Goal: Task Accomplishment & Management: Use online tool/utility

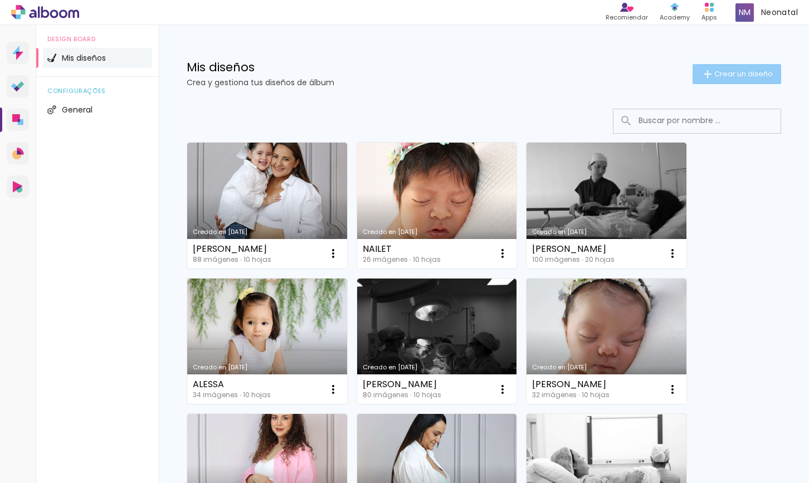
click at [735, 70] on span "Crear un diseño" at bounding box center [744, 73] width 59 height 7
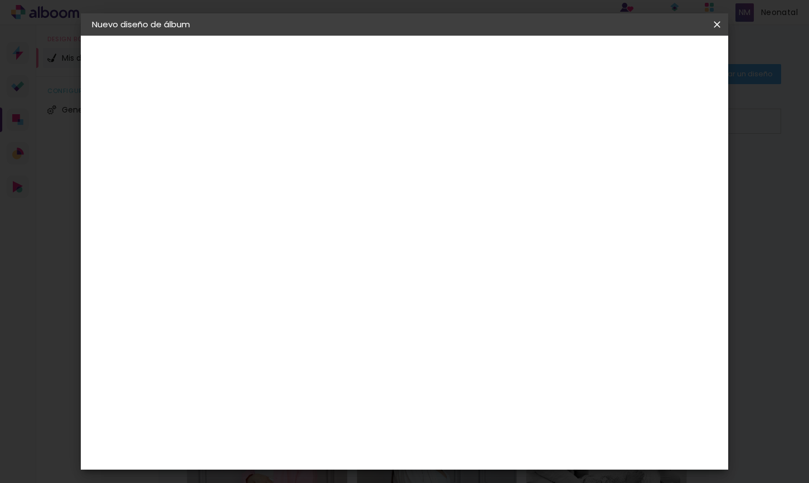
click at [274, 152] on input at bounding box center [274, 149] width 0 height 17
type input "[PERSON_NAME]"
type paper-input "[PERSON_NAME]"
click at [0, 0] on slot "Avanzar" at bounding box center [0, 0] width 0 height 0
click at [432, 175] on paper-item "Tamaño libre" at bounding box center [384, 169] width 95 height 25
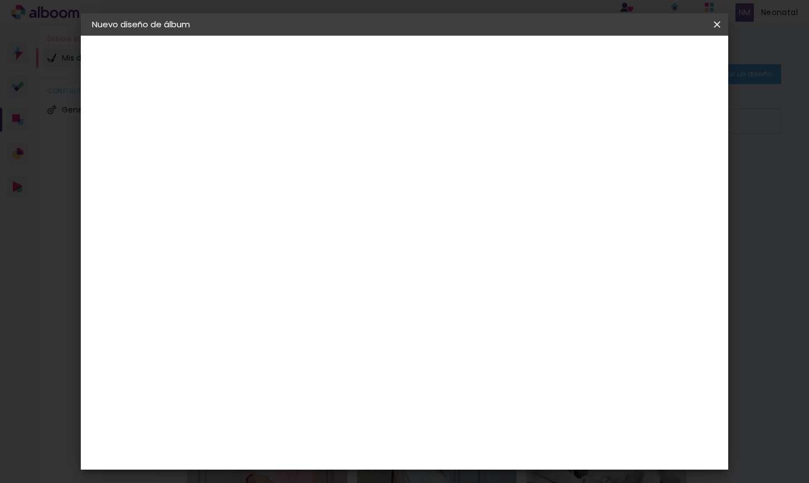
click at [0, 0] on slot "Avanzar" at bounding box center [0, 0] width 0 height 0
drag, startPoint x: 252, startPoint y: 299, endPoint x: 227, endPoint y: 294, distance: 26.1
click at [227, 294] on div "30" at bounding box center [246, 299] width 42 height 17
type input "3"
type input "15"
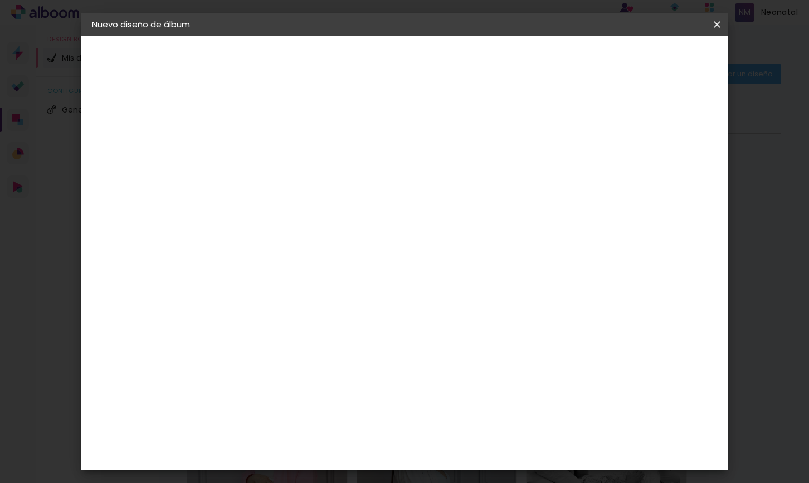
type paper-input "15"
click at [477, 341] on input "60" at bounding box center [469, 338] width 29 height 17
type input "40"
type paper-input "40"
click at [655, 61] on span "Empezar diseño" at bounding box center [625, 59] width 62 height 8
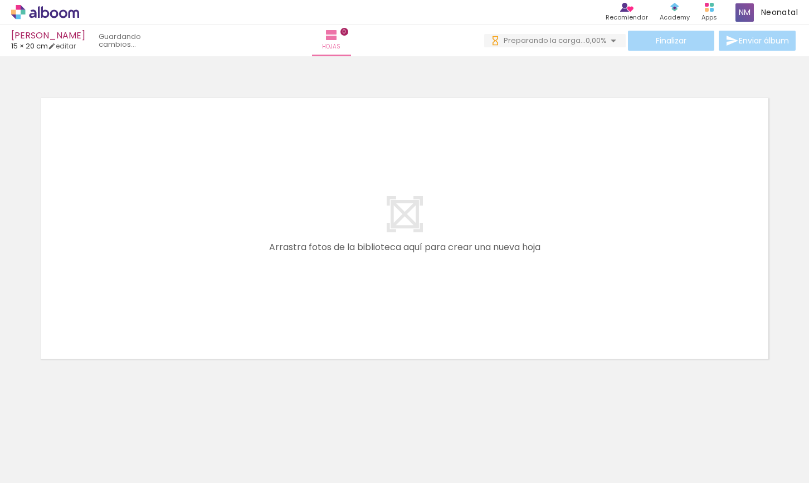
click at [80, 479] on iron-horizontal-list at bounding box center [68, 449] width 22 height 70
click at [80, 480] on iron-horizontal-list at bounding box center [68, 449] width 22 height 70
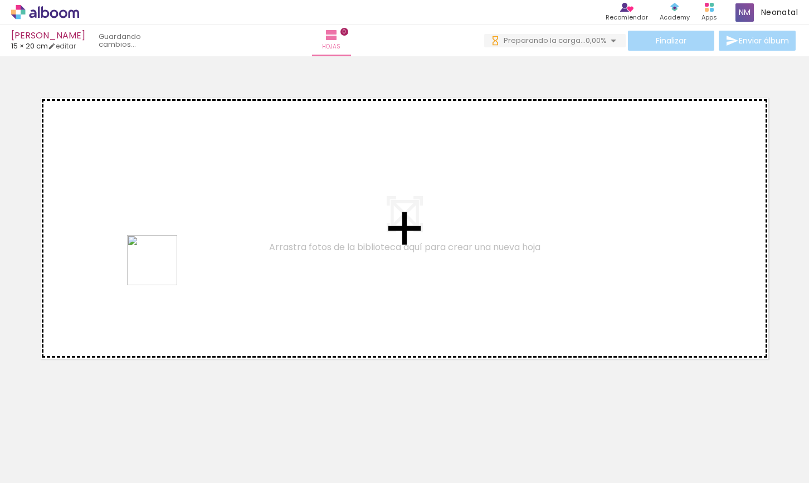
drag, startPoint x: 127, startPoint y: 442, endPoint x: 161, endPoint y: 269, distance: 176.6
click at [161, 269] on quentale-workspace at bounding box center [404, 241] width 809 height 483
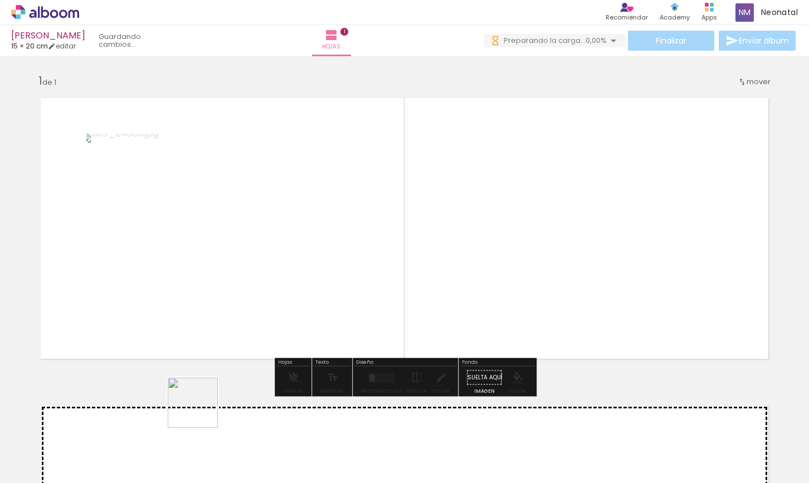
drag, startPoint x: 201, startPoint y: 411, endPoint x: 294, endPoint y: 329, distance: 123.9
click at [292, 271] on quentale-workspace at bounding box center [404, 241] width 809 height 483
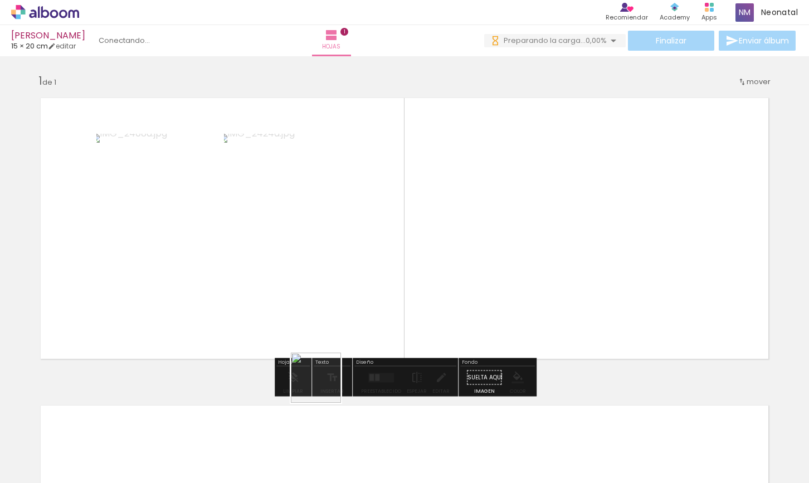
drag, startPoint x: 249, startPoint y: 448, endPoint x: 417, endPoint y: 372, distance: 185.1
click at [473, 300] on quentale-workspace at bounding box center [404, 241] width 809 height 483
drag, startPoint x: 323, startPoint y: 435, endPoint x: 470, endPoint y: 344, distance: 172.4
click at [485, 307] on quentale-workspace at bounding box center [404, 241] width 809 height 483
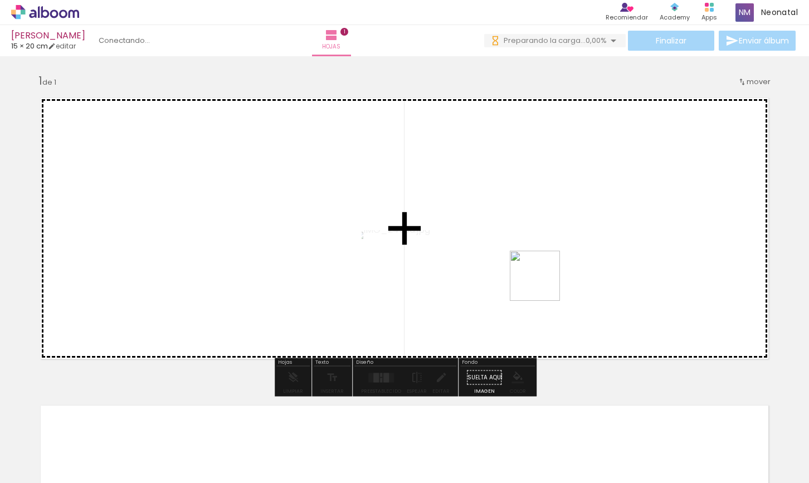
drag, startPoint x: 374, startPoint y: 455, endPoint x: 550, endPoint y: 276, distance: 251.4
click at [550, 276] on quentale-workspace at bounding box center [404, 241] width 809 height 483
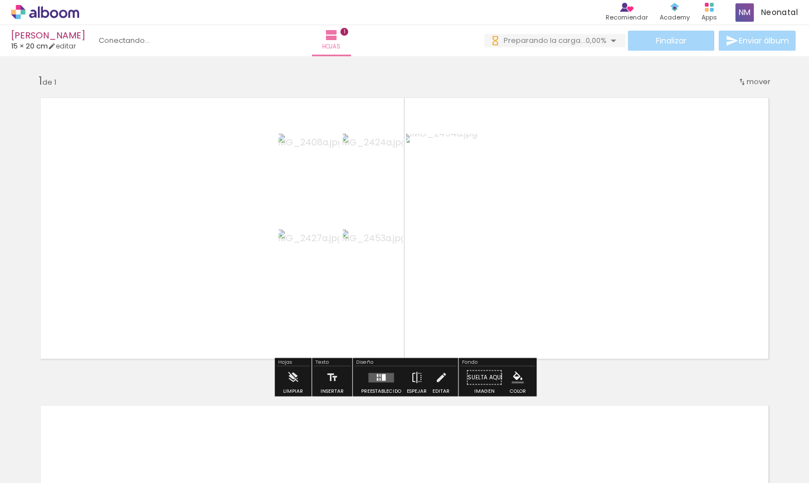
click at [382, 376] on div at bounding box center [384, 377] width 4 height 7
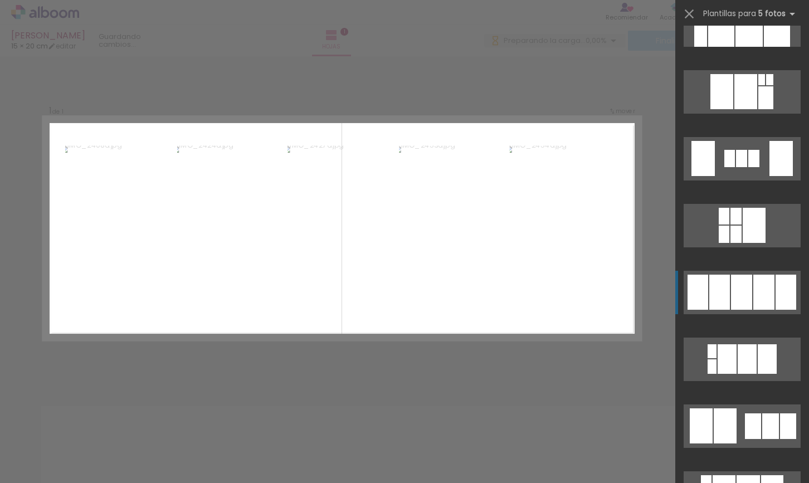
scroll to position [1439, 0]
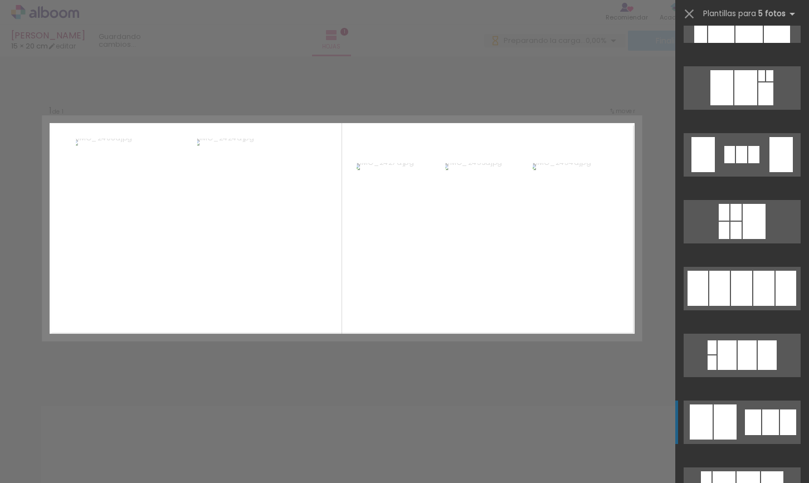
click at [740, 417] on quentale-layouter at bounding box center [742, 422] width 117 height 43
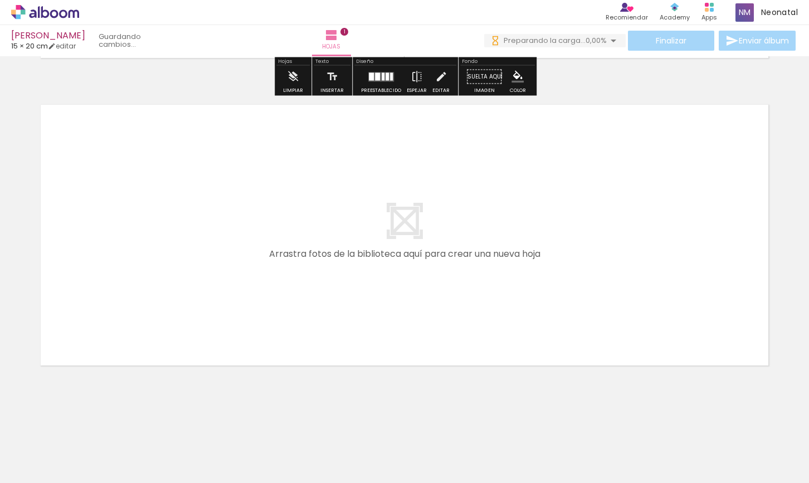
scroll to position [302, 0]
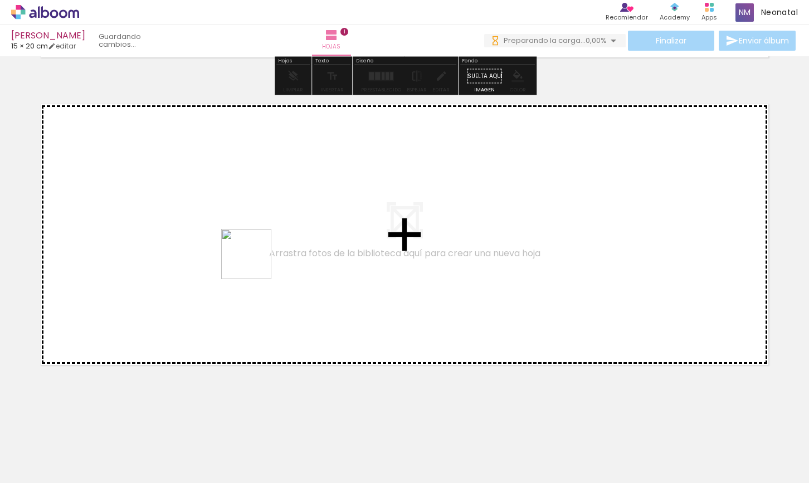
drag, startPoint x: 425, startPoint y: 443, endPoint x: 254, endPoint y: 262, distance: 248.8
click at [254, 262] on quentale-workspace at bounding box center [404, 241] width 809 height 483
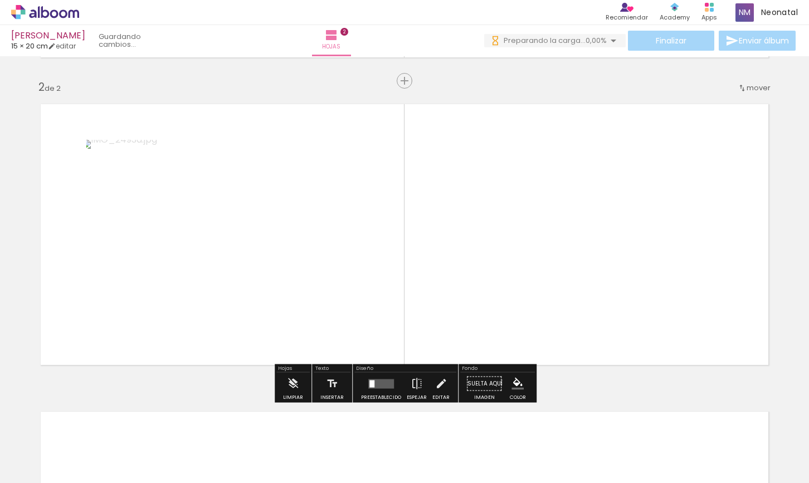
scroll to position [301, 0]
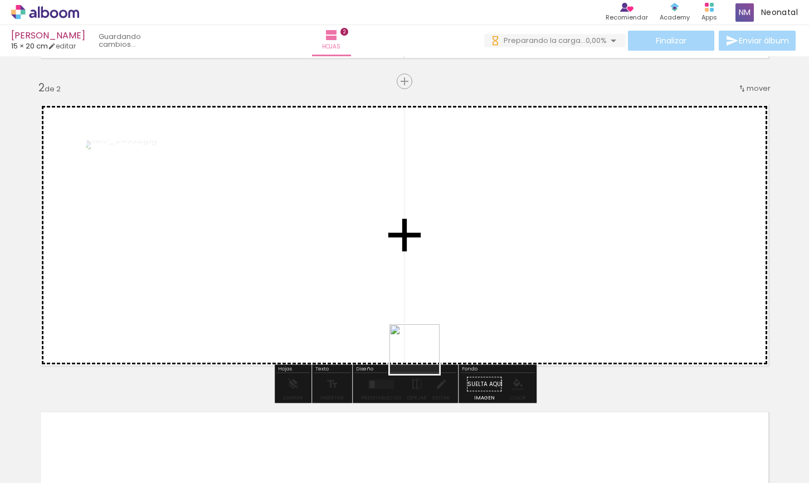
drag, startPoint x: 489, startPoint y: 456, endPoint x: 342, endPoint y: 280, distance: 229.8
click at [342, 280] on quentale-workspace at bounding box center [404, 241] width 809 height 483
drag, startPoint x: 618, startPoint y: 461, endPoint x: 506, endPoint y: 283, distance: 209.8
click at [507, 283] on quentale-workspace at bounding box center [404, 241] width 809 height 483
drag, startPoint x: 672, startPoint y: 454, endPoint x: 661, endPoint y: 264, distance: 189.8
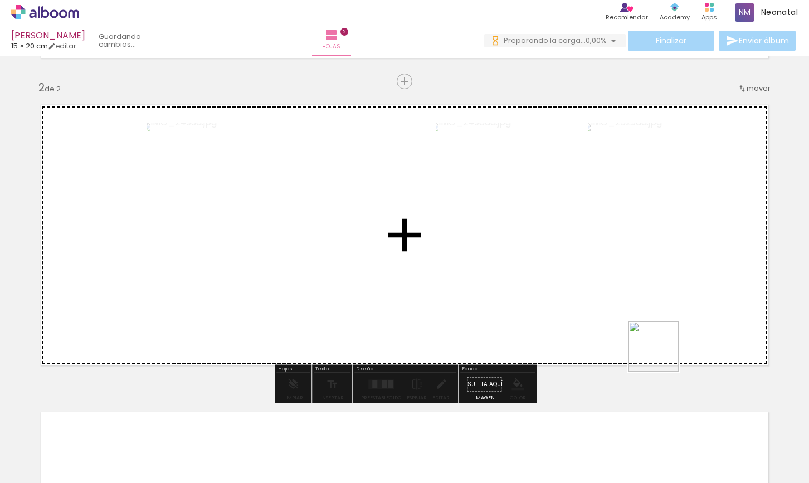
click at [661, 264] on quentale-workspace at bounding box center [404, 241] width 809 height 483
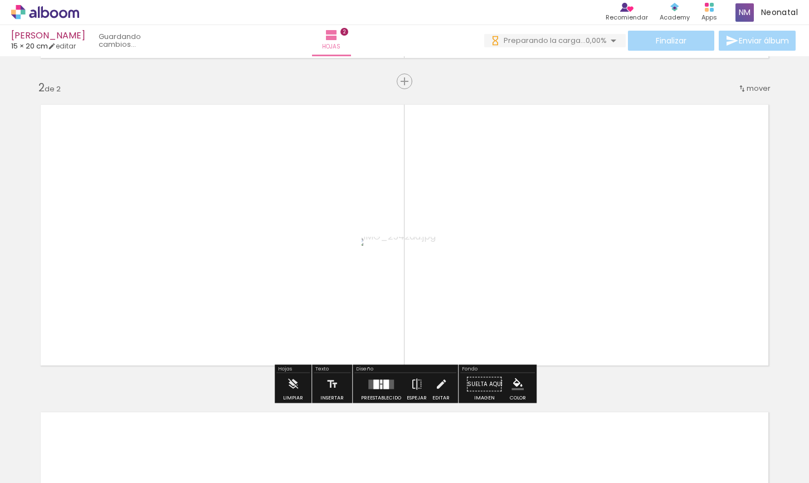
click at [80, 479] on iron-horizontal-list at bounding box center [68, 449] width 22 height 70
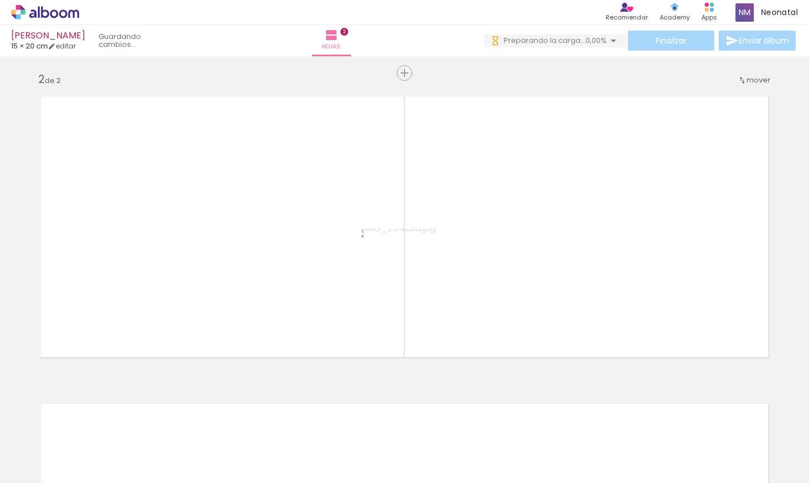
scroll to position [0, 774]
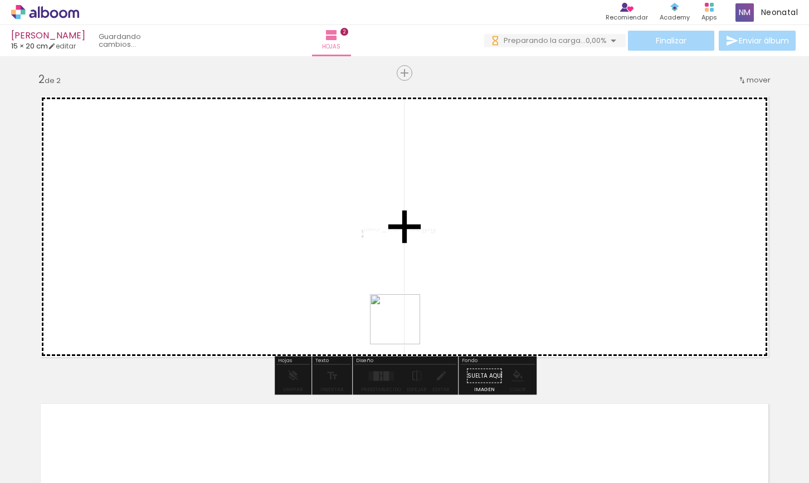
drag, startPoint x: 343, startPoint y: 440, endPoint x: 462, endPoint y: 323, distance: 167.1
click at [457, 261] on quentale-workspace at bounding box center [404, 241] width 809 height 483
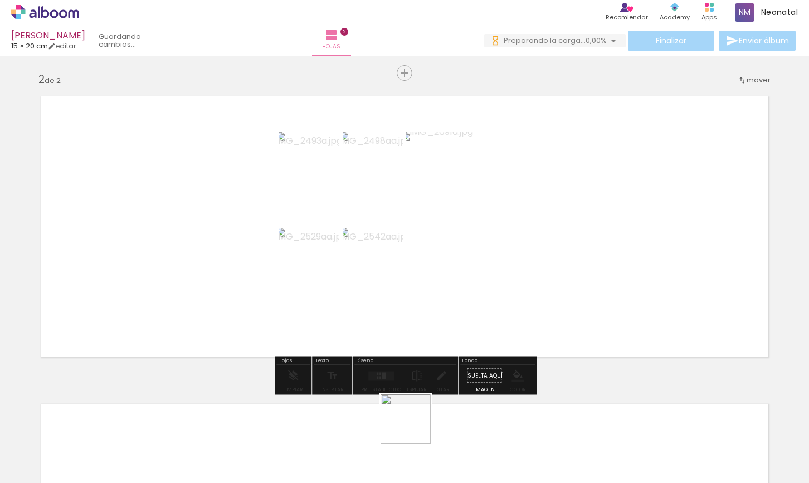
drag, startPoint x: 414, startPoint y: 427, endPoint x: 442, endPoint y: 421, distance: 28.5
click at [452, 259] on quentale-workspace at bounding box center [404, 241] width 809 height 483
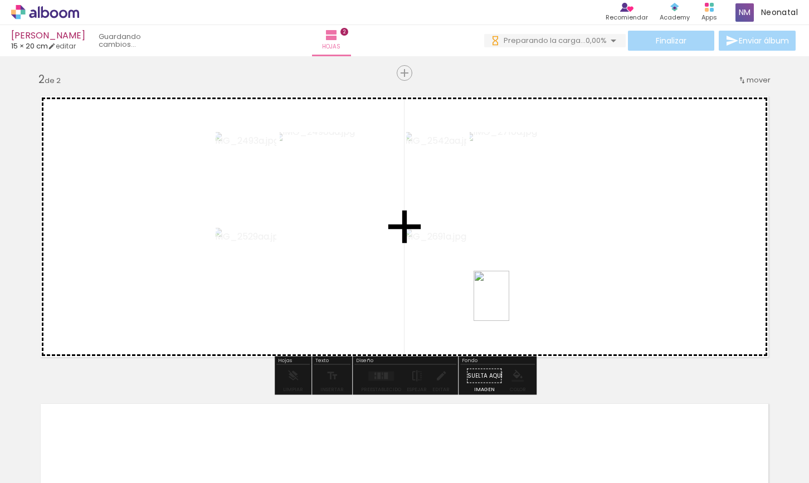
drag, startPoint x: 468, startPoint y: 456, endPoint x: 507, endPoint y: 291, distance: 169.5
click at [508, 296] on quentale-workspace at bounding box center [404, 241] width 809 height 483
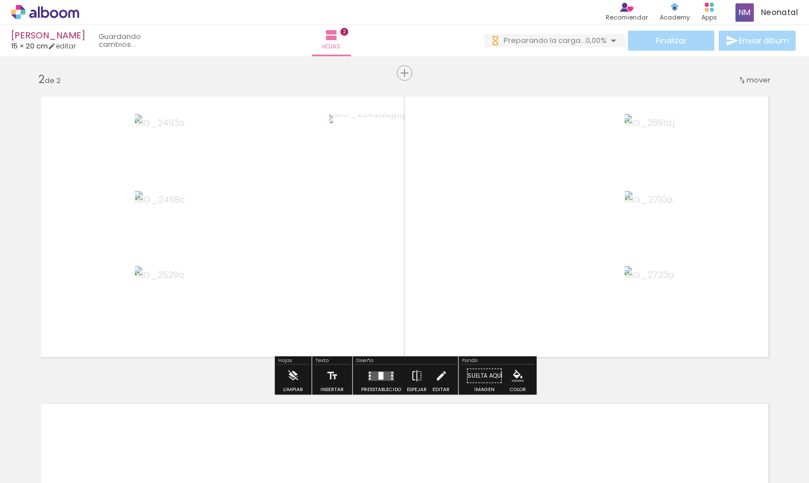
scroll to position [303, 0]
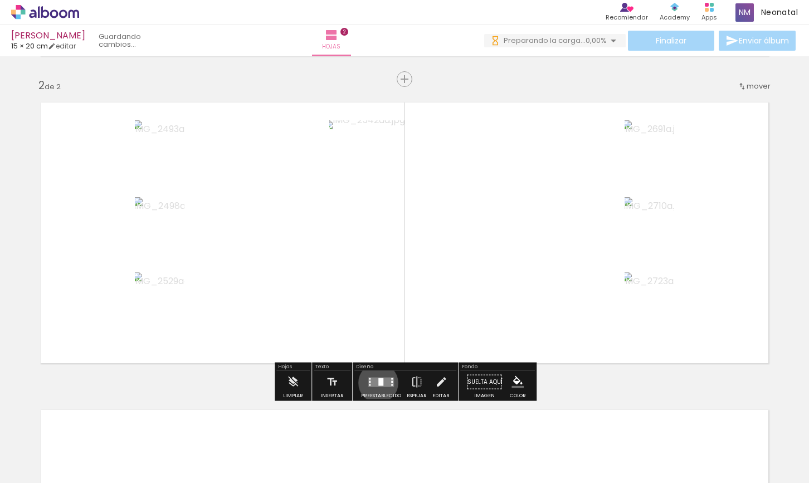
click at [378, 383] on div at bounding box center [380, 382] width 5 height 8
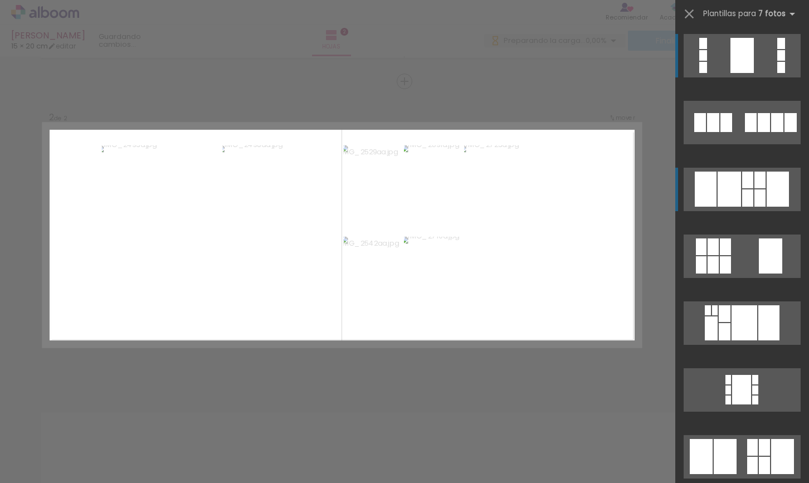
scroll to position [4, 0]
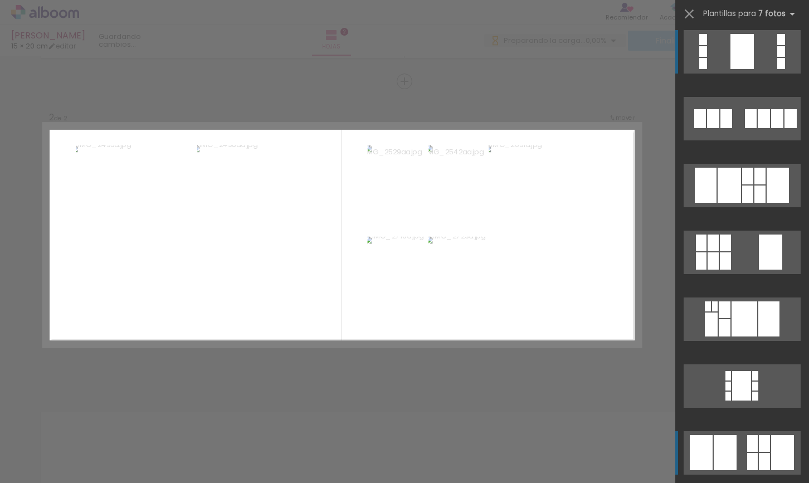
click at [767, 448] on div at bounding box center [764, 443] width 11 height 17
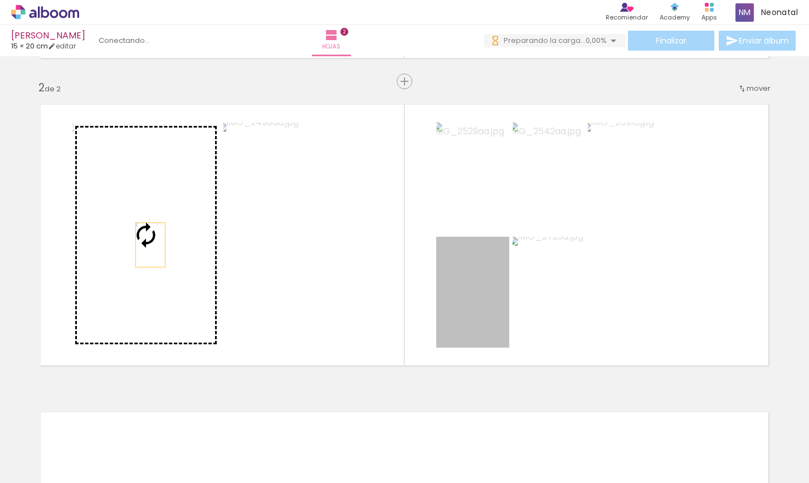
drag, startPoint x: 465, startPoint y: 297, endPoint x: 150, endPoint y: 245, distance: 318.7
click at [0, 0] on slot at bounding box center [0, 0] width 0 height 0
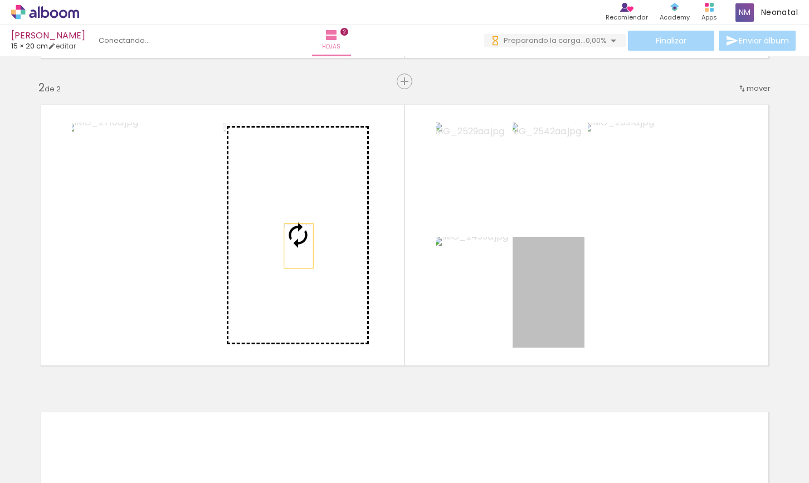
drag, startPoint x: 560, startPoint y: 294, endPoint x: 287, endPoint y: 243, distance: 277.3
click at [0, 0] on slot at bounding box center [0, 0] width 0 height 0
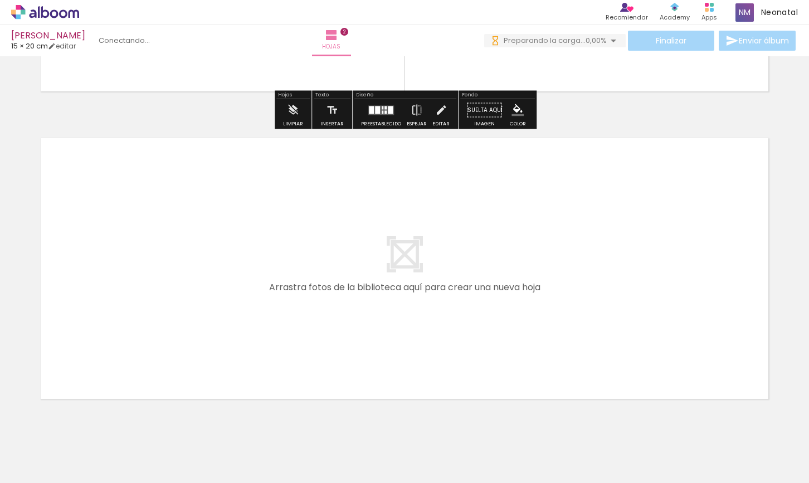
scroll to position [609, 0]
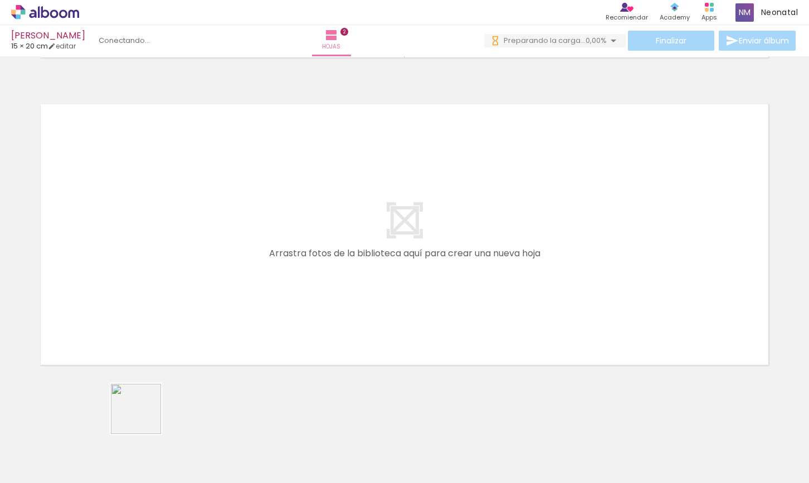
drag, startPoint x: 144, startPoint y: 450, endPoint x: 141, endPoint y: 265, distance: 185.6
click at [141, 265] on quentale-workspace at bounding box center [404, 241] width 809 height 483
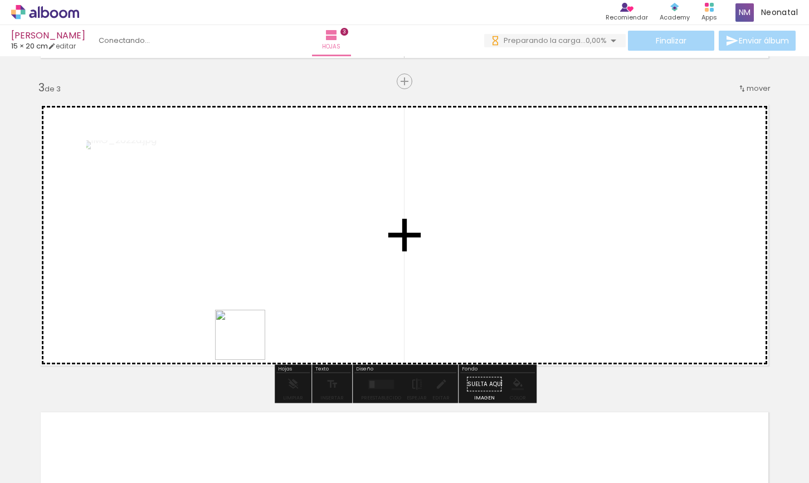
drag, startPoint x: 225, startPoint y: 416, endPoint x: 265, endPoint y: 246, distance: 174.8
click at [265, 246] on quentale-workspace at bounding box center [404, 241] width 809 height 483
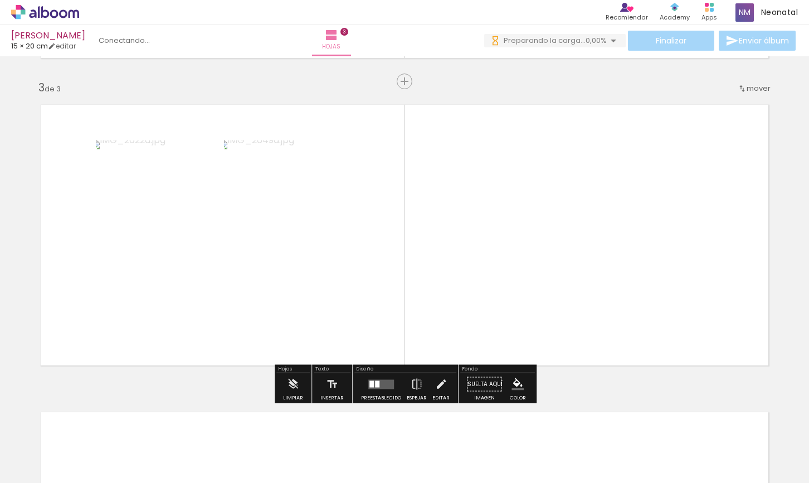
scroll to position [607, 0]
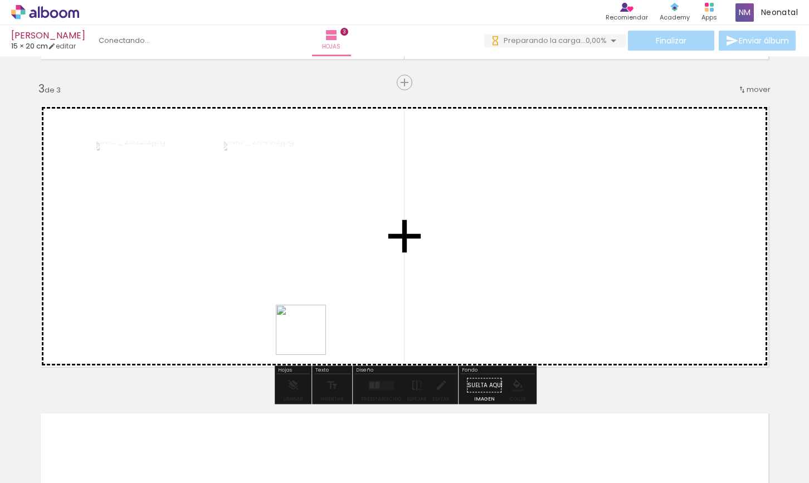
drag, startPoint x: 274, startPoint y: 448, endPoint x: 422, endPoint y: 302, distance: 207.7
click at [370, 225] on quentale-workspace at bounding box center [404, 241] width 809 height 483
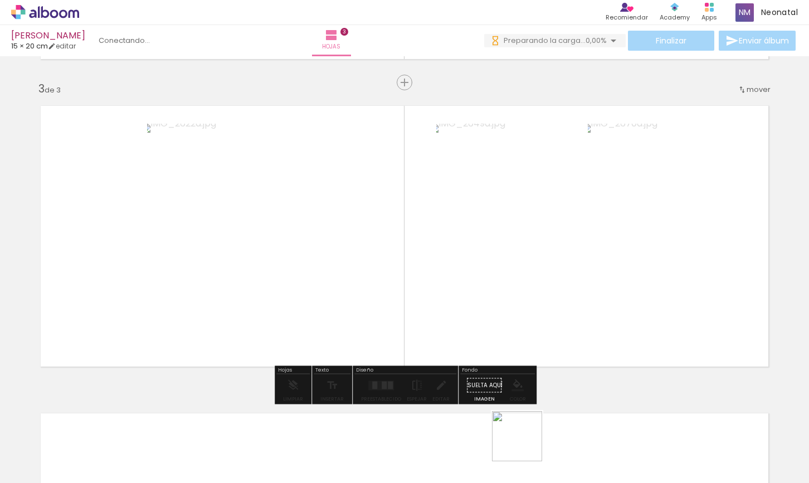
drag, startPoint x: 526, startPoint y: 445, endPoint x: 538, endPoint y: 280, distance: 164.9
click at [538, 280] on quentale-workspace at bounding box center [404, 241] width 809 height 483
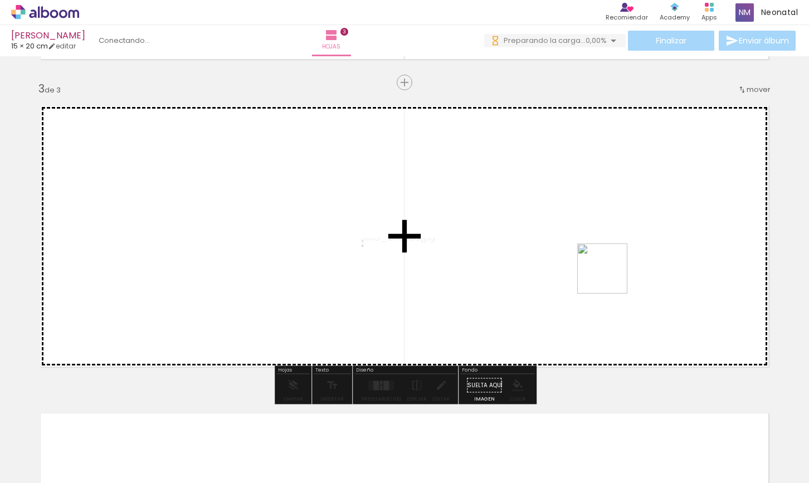
drag, startPoint x: 594, startPoint y: 457, endPoint x: 611, endPoint y: 277, distance: 180.8
click at [611, 277] on quentale-workspace at bounding box center [404, 241] width 809 height 483
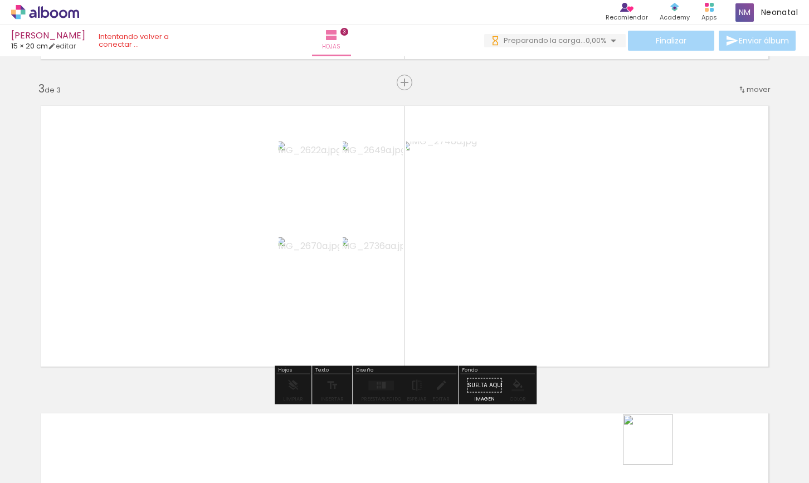
scroll to position [0, 775]
drag, startPoint x: 657, startPoint y: 448, endPoint x: 612, endPoint y: 278, distance: 175.7
click at [623, 278] on quentale-workspace at bounding box center [404, 241] width 809 height 483
click at [381, 389] on quentale-layouter at bounding box center [381, 385] width 26 height 9
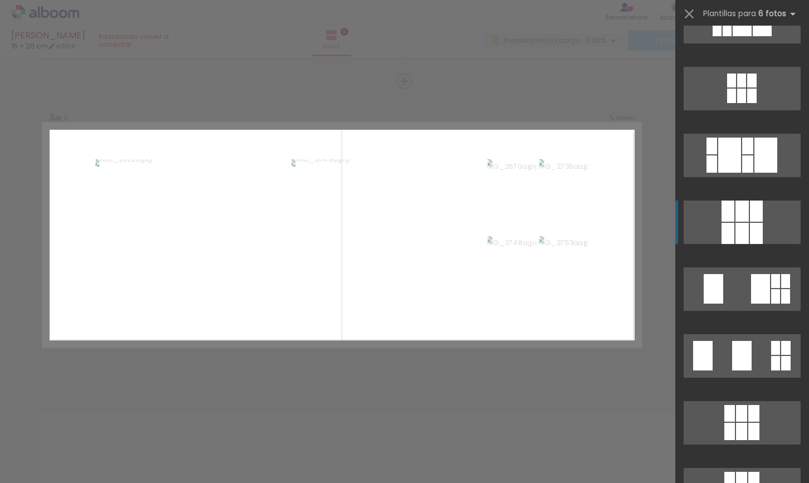
scroll to position [1573, 0]
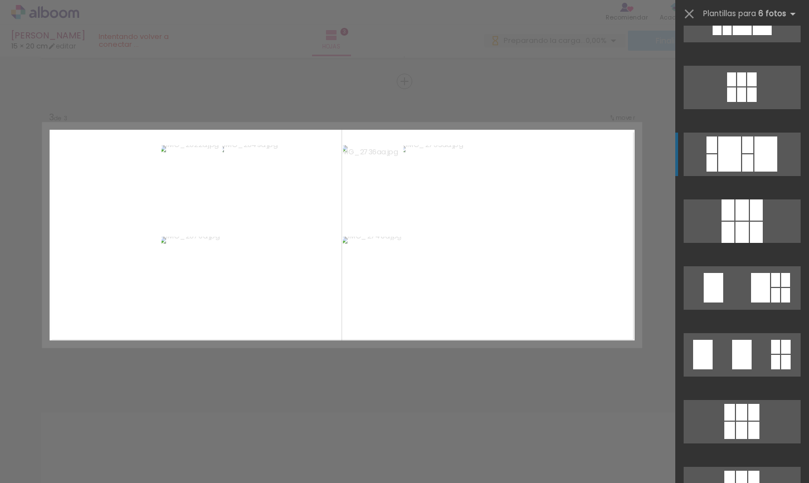
click at [737, 159] on div at bounding box center [729, 154] width 23 height 35
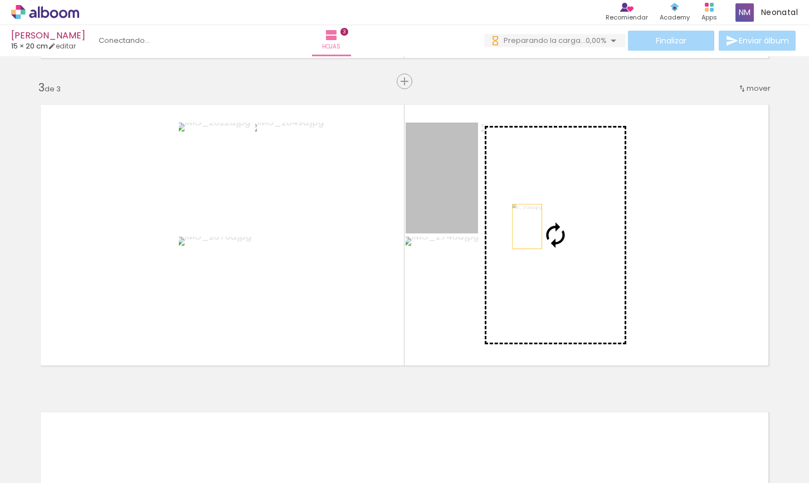
drag, startPoint x: 436, startPoint y: 206, endPoint x: 534, endPoint y: 227, distance: 100.4
click at [0, 0] on slot at bounding box center [0, 0] width 0 height 0
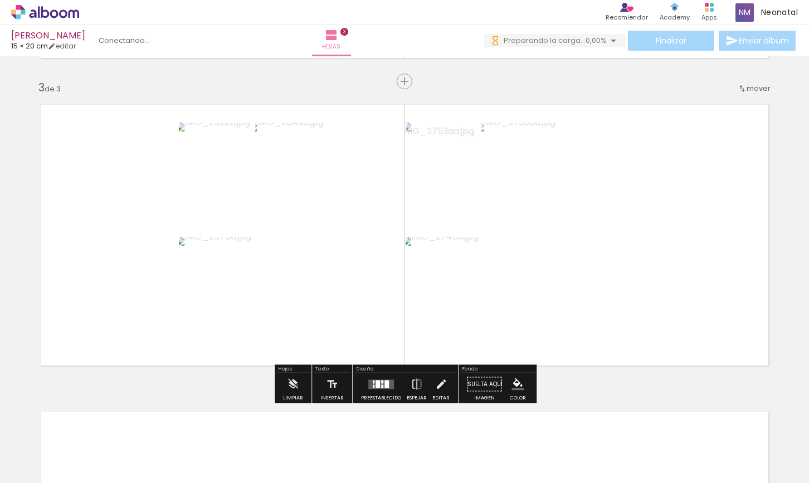
scroll to position [612, 0]
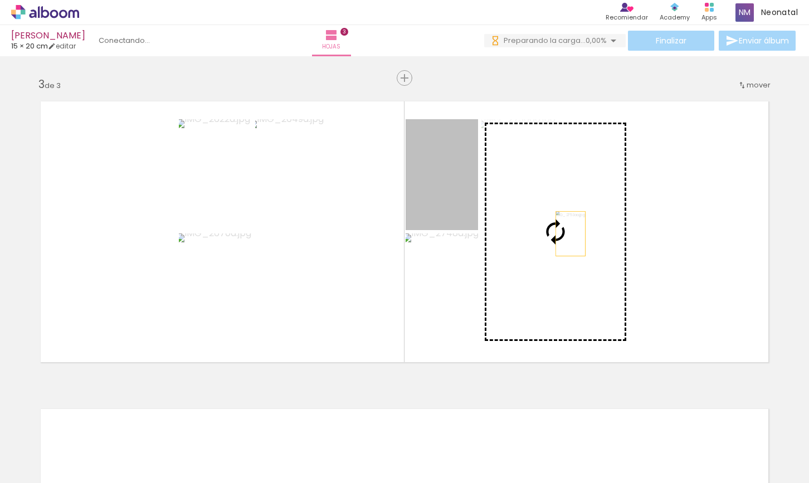
drag, startPoint x: 448, startPoint y: 205, endPoint x: 703, endPoint y: 236, distance: 256.6
click at [0, 0] on slot at bounding box center [0, 0] width 0 height 0
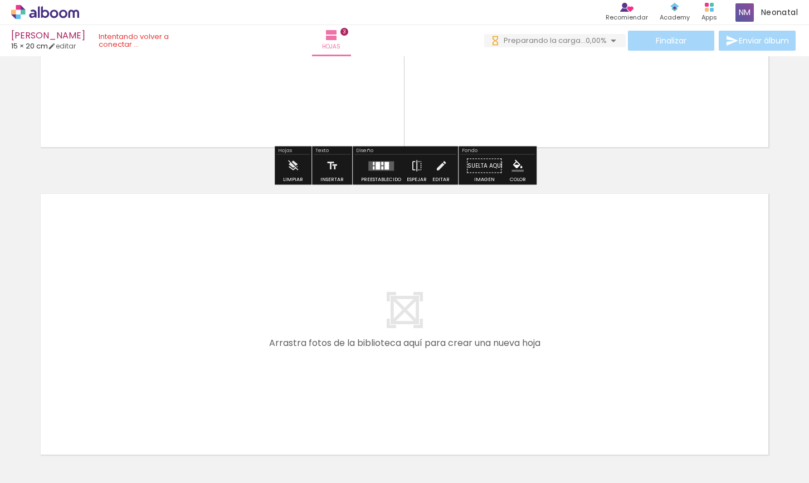
scroll to position [876, 0]
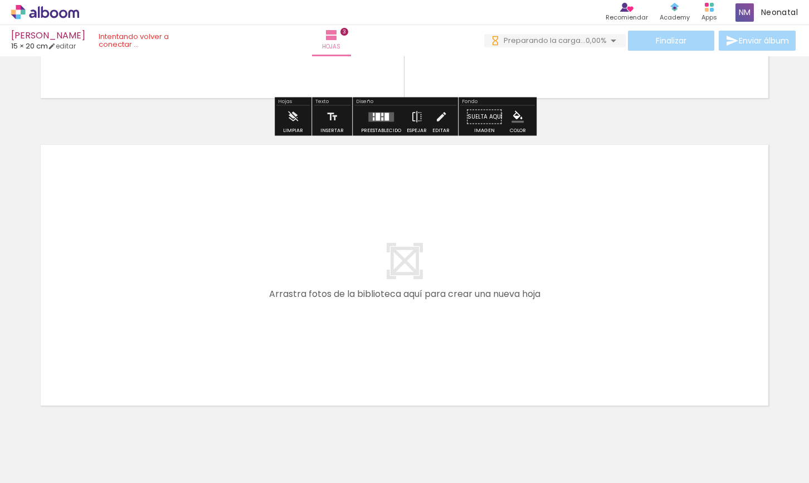
click at [80, 479] on iron-horizontal-list at bounding box center [68, 449] width 22 height 70
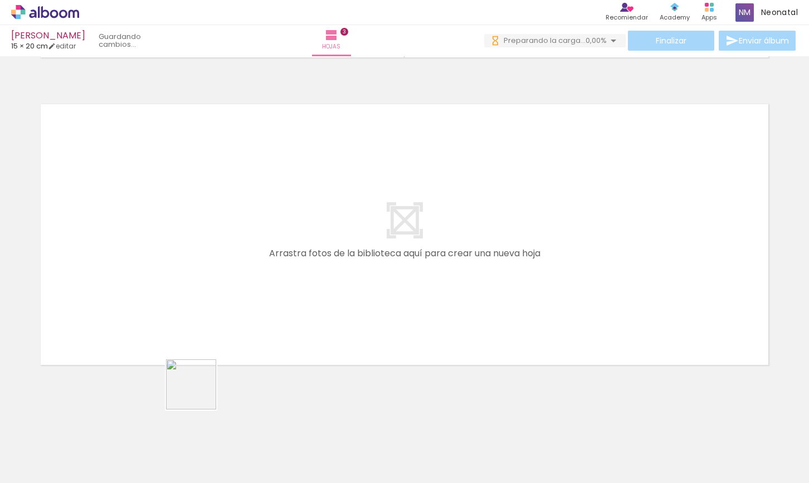
drag, startPoint x: 209, startPoint y: 435, endPoint x: 148, endPoint y: 242, distance: 201.6
click at [148, 242] on quentale-workspace at bounding box center [404, 241] width 809 height 483
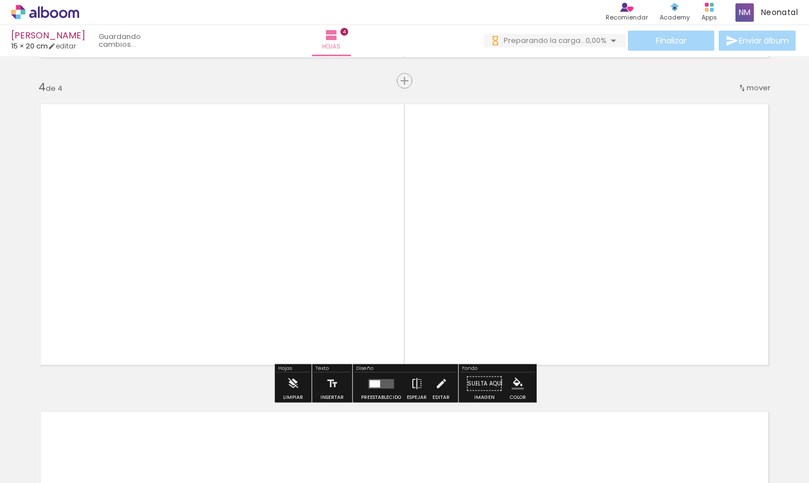
scroll to position [916, 0]
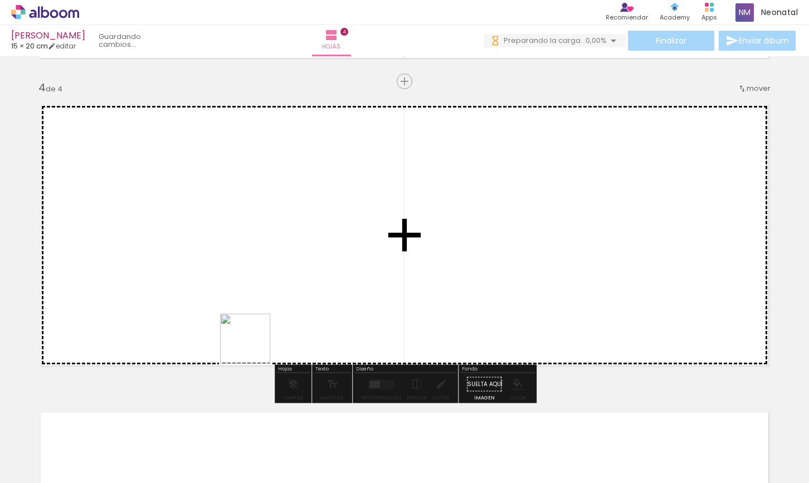
drag, startPoint x: 264, startPoint y: 416, endPoint x: 250, endPoint y: 299, distance: 117.3
click at [248, 278] on quentale-workspace at bounding box center [404, 241] width 809 height 483
drag, startPoint x: 385, startPoint y: 447, endPoint x: 438, endPoint y: 205, distance: 247.5
click at [438, 205] on quentale-workspace at bounding box center [404, 241] width 809 height 483
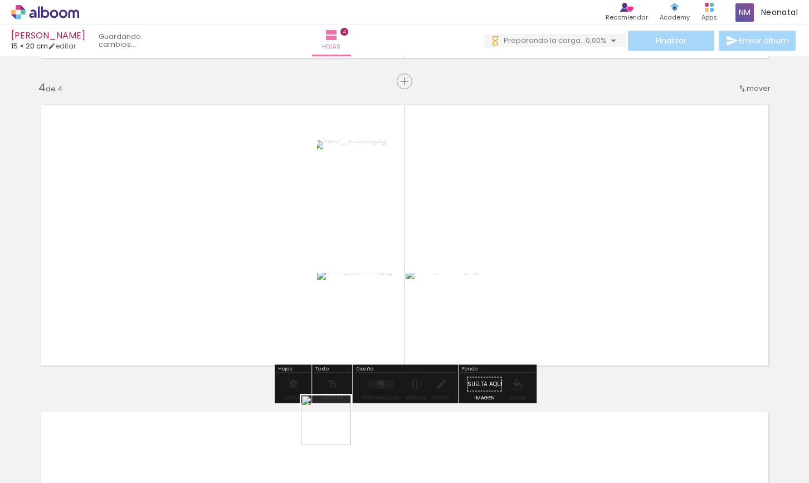
drag, startPoint x: 329, startPoint y: 460, endPoint x: 396, endPoint y: 202, distance: 266.4
click at [395, 201] on quentale-workspace at bounding box center [404, 241] width 809 height 483
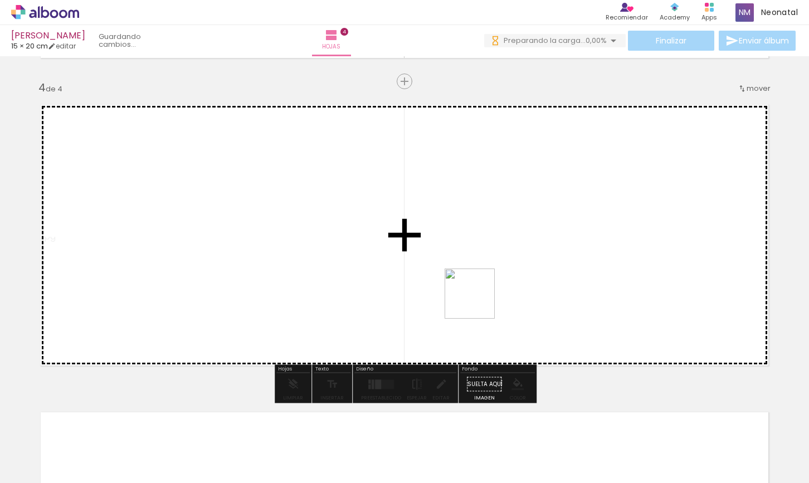
drag, startPoint x: 455, startPoint y: 412, endPoint x: 492, endPoint y: 246, distance: 170.1
click at [492, 246] on quentale-workspace at bounding box center [404, 241] width 809 height 483
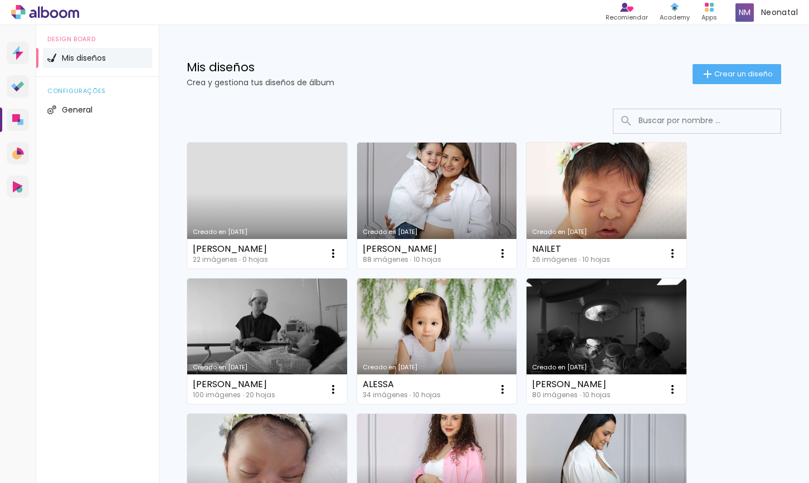
click at [297, 185] on link "Creado en 8/9/25" at bounding box center [267, 206] width 160 height 126
click at [0, 0] on neon-animated-pages "Confirmar Cancelar" at bounding box center [0, 0] width 0 height 0
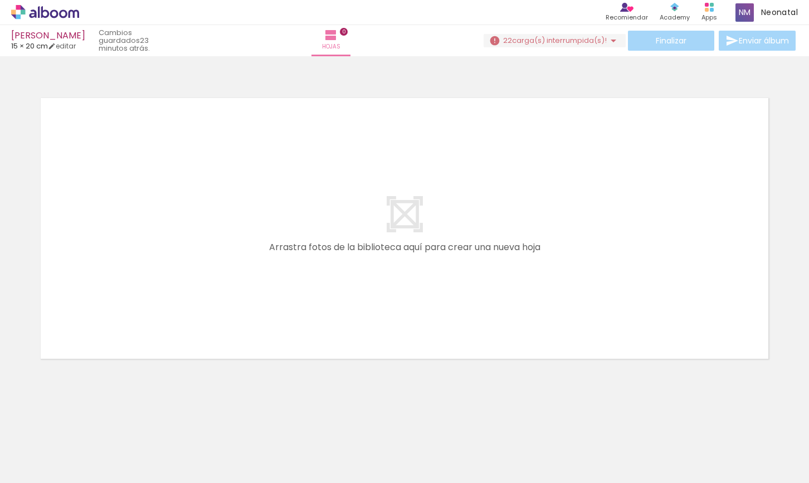
click at [80, 479] on iron-horizontal-list at bounding box center [68, 449] width 22 height 70
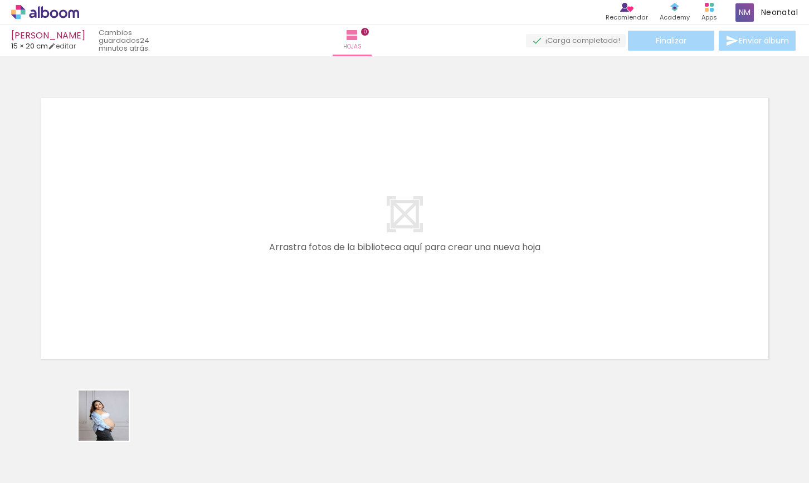
drag, startPoint x: 104, startPoint y: 451, endPoint x: 146, endPoint y: 322, distance: 135.9
click at [143, 295] on quentale-workspace at bounding box center [404, 241] width 809 height 483
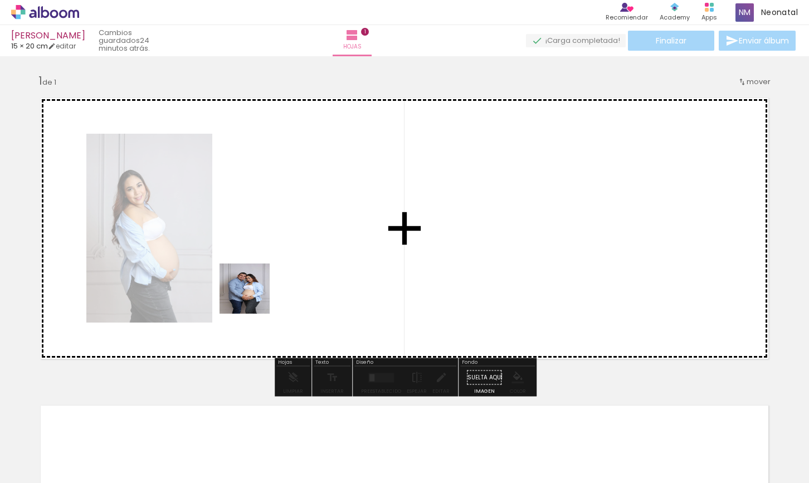
drag, startPoint x: 253, startPoint y: 297, endPoint x: 302, endPoint y: 223, distance: 88.6
click at [302, 223] on quentale-workspace at bounding box center [404, 241] width 809 height 483
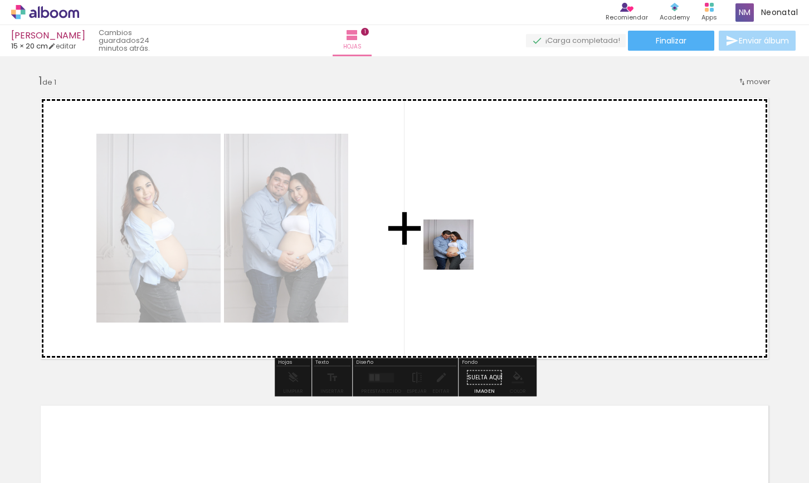
drag, startPoint x: 239, startPoint y: 455, endPoint x: 401, endPoint y: 335, distance: 201.5
click at [458, 252] on quentale-workspace at bounding box center [404, 241] width 809 height 483
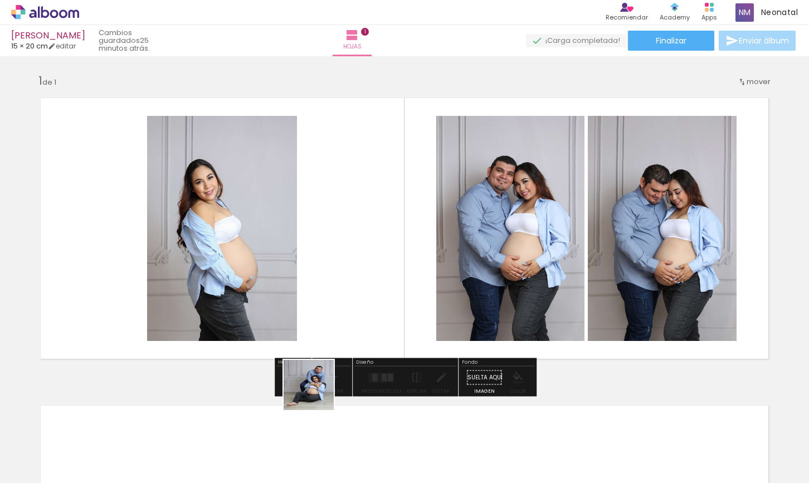
drag, startPoint x: 310, startPoint y: 443, endPoint x: 380, endPoint y: 246, distance: 208.7
click at [380, 246] on quentale-workspace at bounding box center [404, 241] width 809 height 483
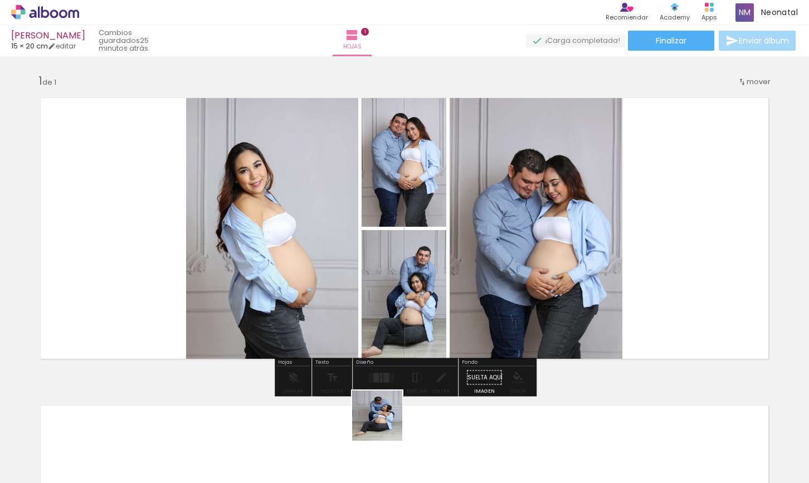
drag, startPoint x: 376, startPoint y: 438, endPoint x: 538, endPoint y: 242, distance: 254.5
click at [542, 245] on quentale-workspace at bounding box center [404, 241] width 809 height 483
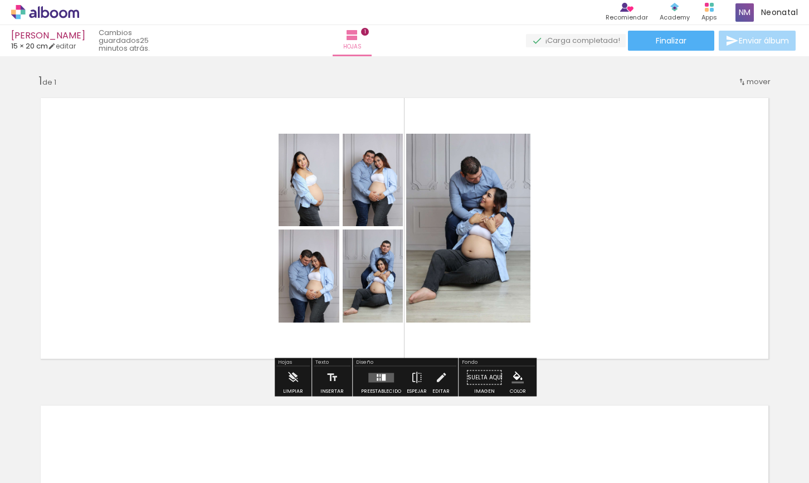
click at [372, 376] on quentale-layouter at bounding box center [381, 377] width 26 height 9
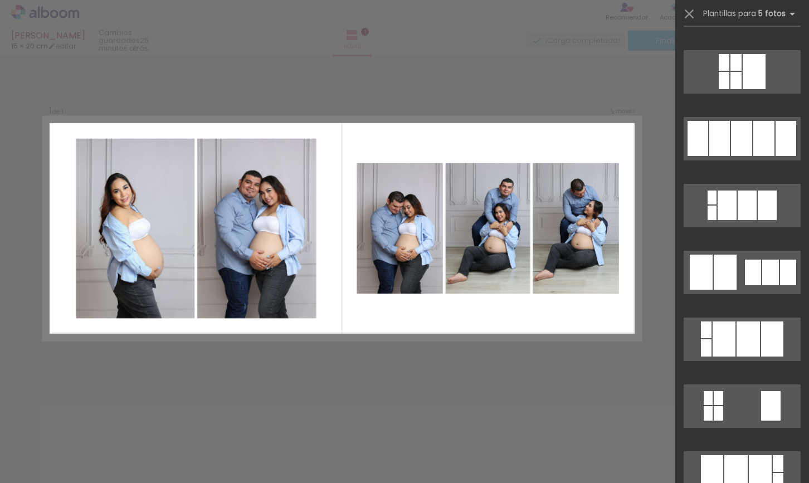
scroll to position [1601, 0]
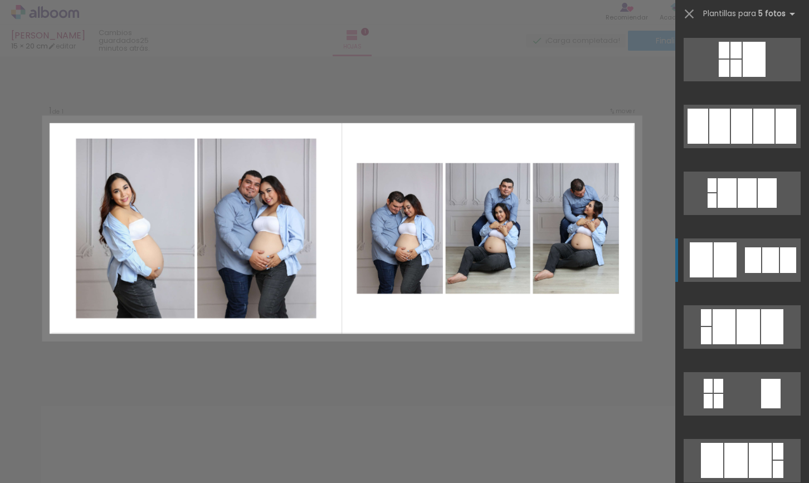
click at [728, 247] on div at bounding box center [725, 259] width 23 height 35
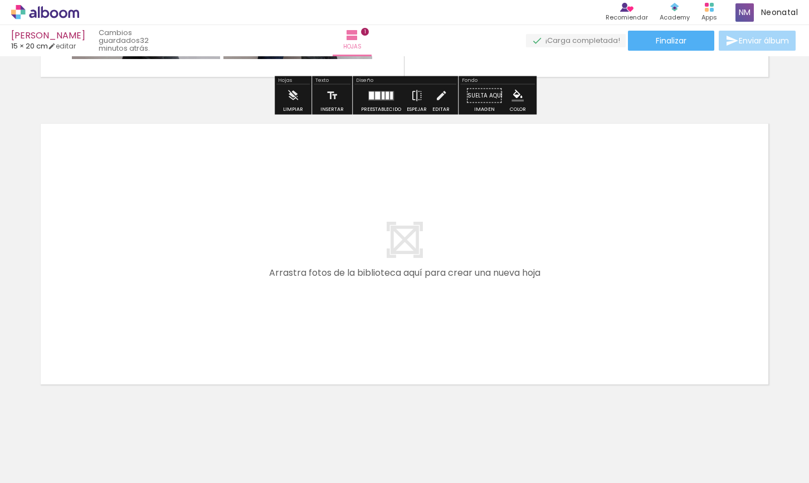
scroll to position [302, 0]
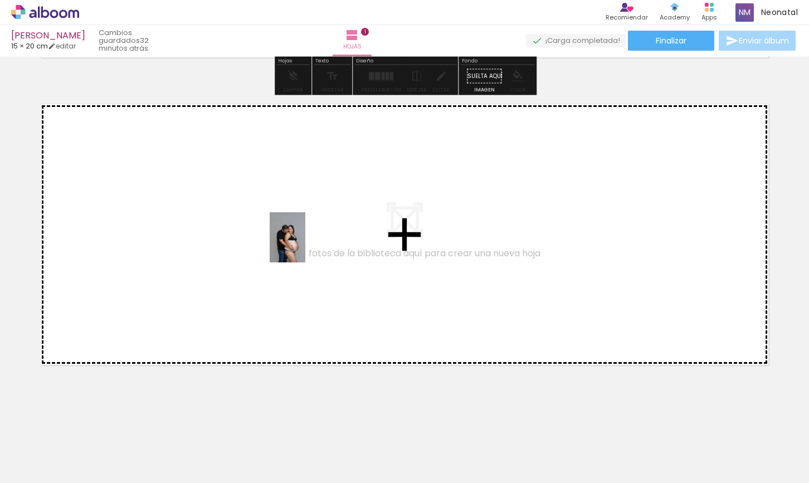
drag, startPoint x: 435, startPoint y: 463, endPoint x: 303, endPoint y: 246, distance: 253.6
click at [303, 246] on quentale-workspace at bounding box center [404, 241] width 809 height 483
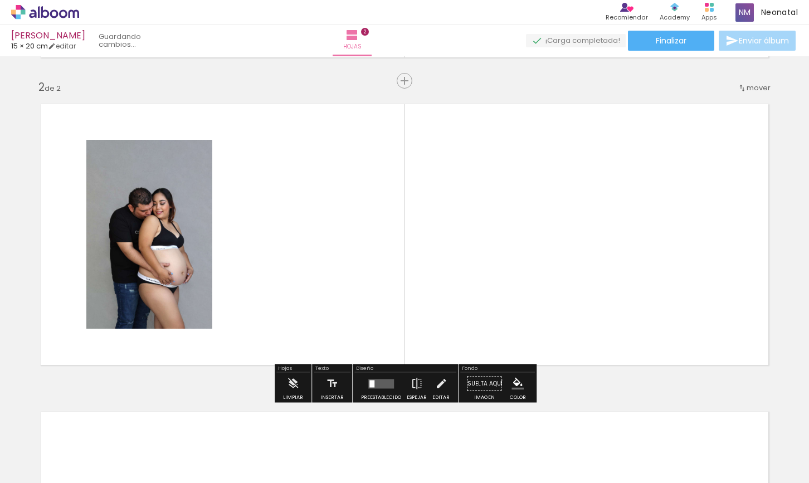
scroll to position [301, 0]
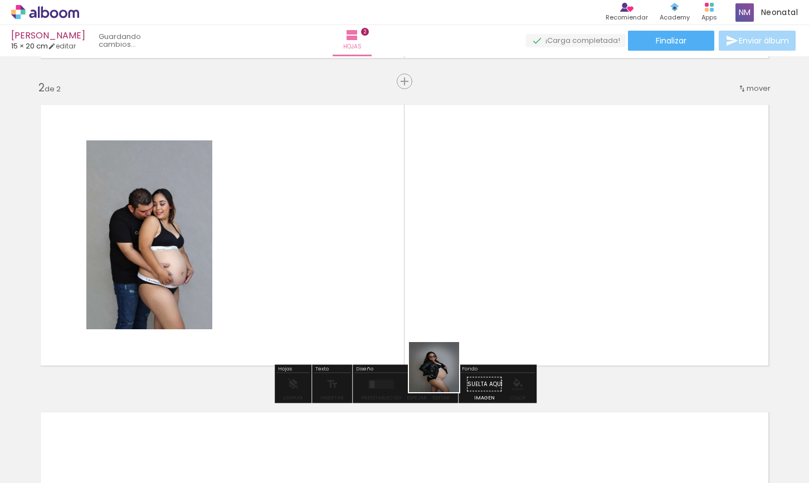
drag, startPoint x: 495, startPoint y: 453, endPoint x: 386, endPoint y: 259, distance: 223.1
click at [335, 210] on quentale-workspace at bounding box center [404, 241] width 809 height 483
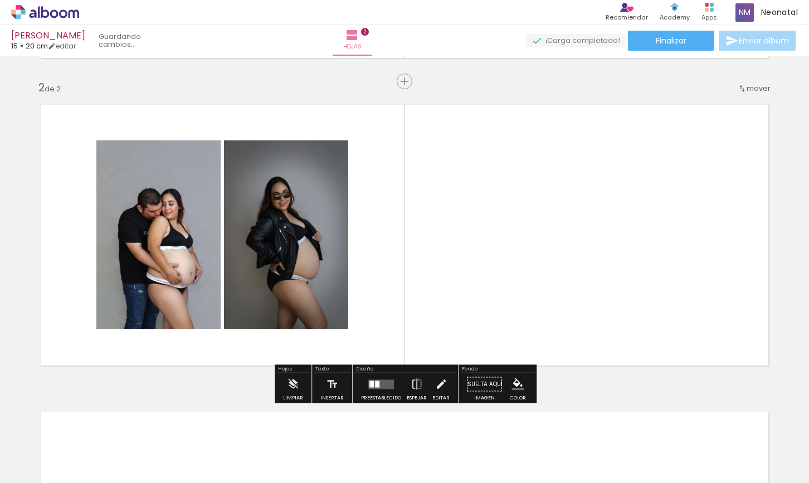
drag, startPoint x: 559, startPoint y: 451, endPoint x: 492, endPoint y: 247, distance: 215.4
click at [492, 247] on quentale-workspace at bounding box center [404, 241] width 809 height 483
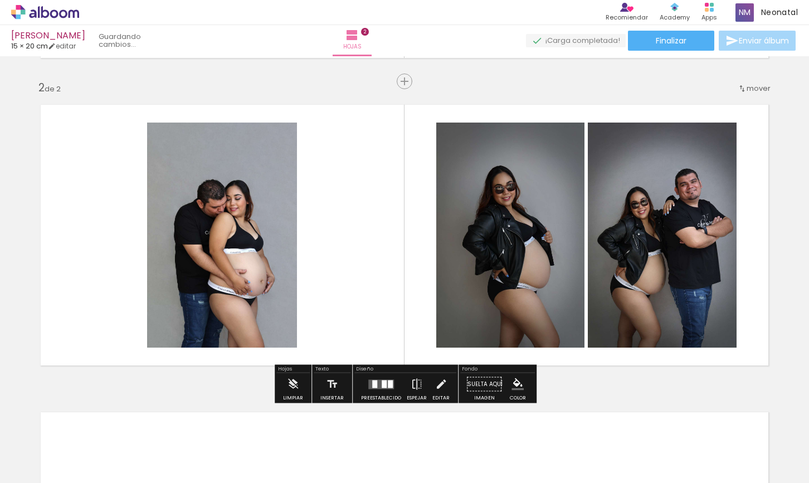
drag, startPoint x: 620, startPoint y: 453, endPoint x: 591, endPoint y: 327, distance: 129.2
click at [580, 246] on quentale-workspace at bounding box center [404, 241] width 809 height 483
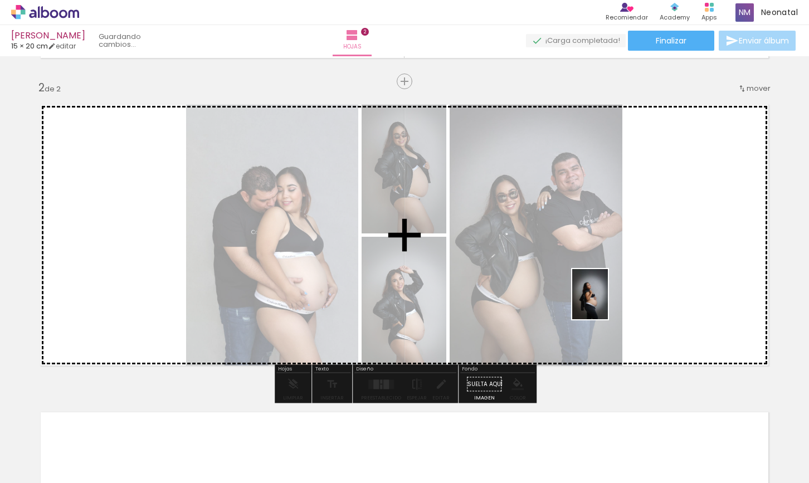
drag, startPoint x: 682, startPoint y: 464, endPoint x: 602, endPoint y: 297, distance: 185.2
click at [602, 297] on quentale-workspace at bounding box center [404, 241] width 809 height 483
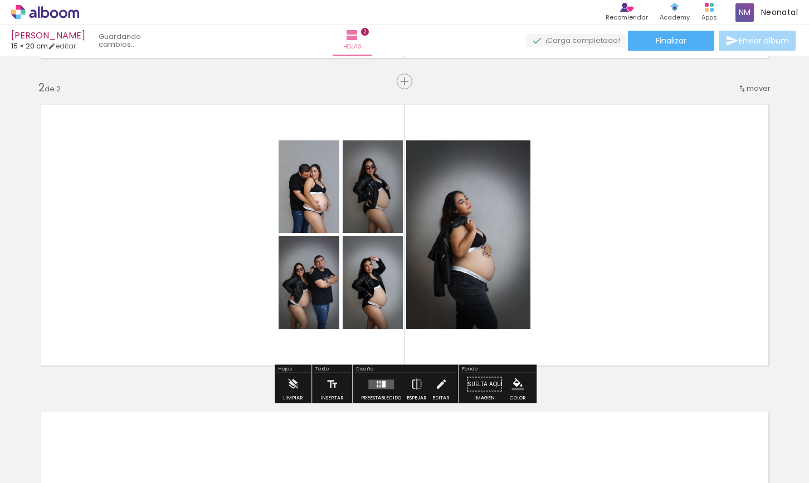
click at [80, 480] on iron-horizontal-list at bounding box center [68, 449] width 22 height 70
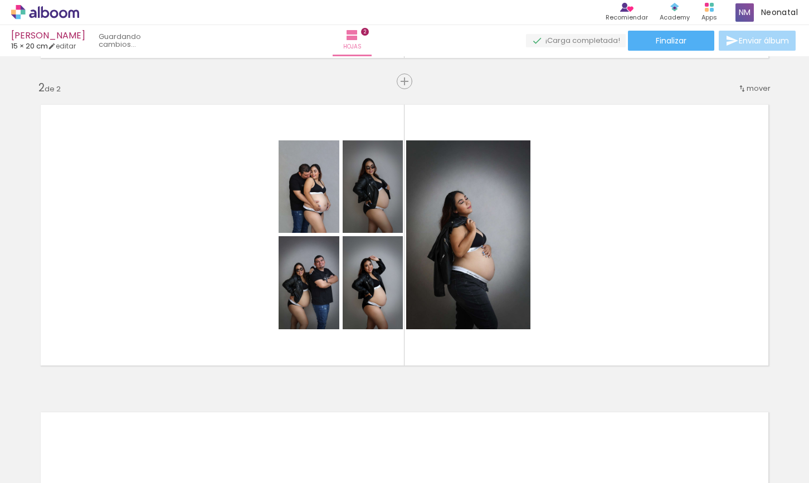
scroll to position [0, 669]
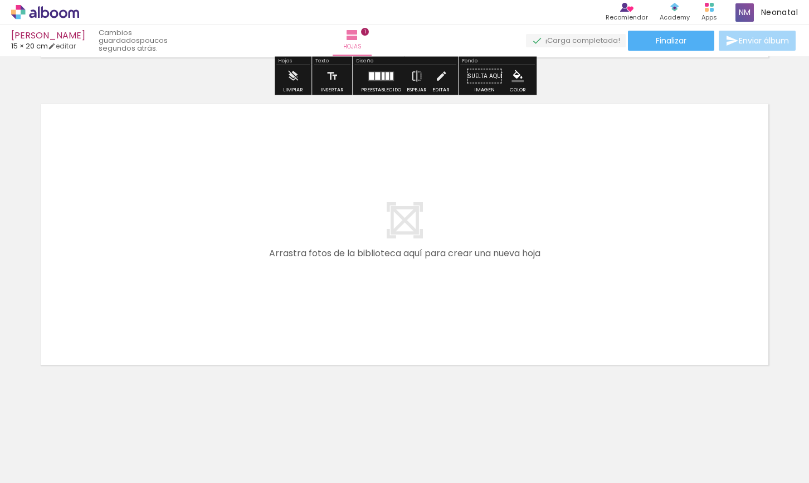
scroll to position [295, 0]
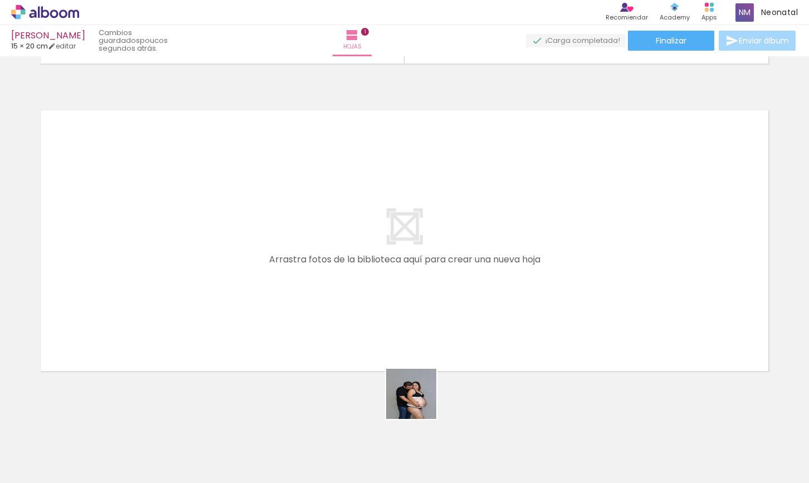
drag, startPoint x: 422, startPoint y: 459, endPoint x: 376, endPoint y: 279, distance: 185.3
click at [376, 279] on quentale-workspace at bounding box center [404, 241] width 809 height 483
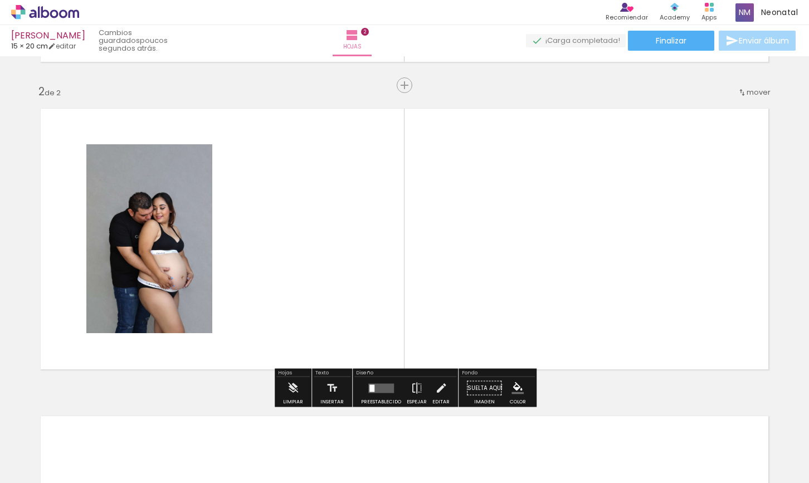
scroll to position [301, 0]
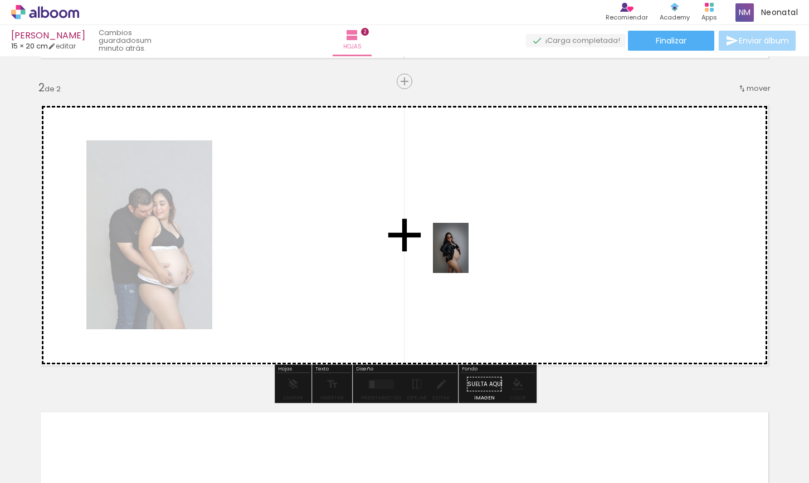
drag, startPoint x: 483, startPoint y: 457, endPoint x: 466, endPoint y: 256, distance: 201.3
click at [466, 256] on quentale-workspace at bounding box center [404, 241] width 809 height 483
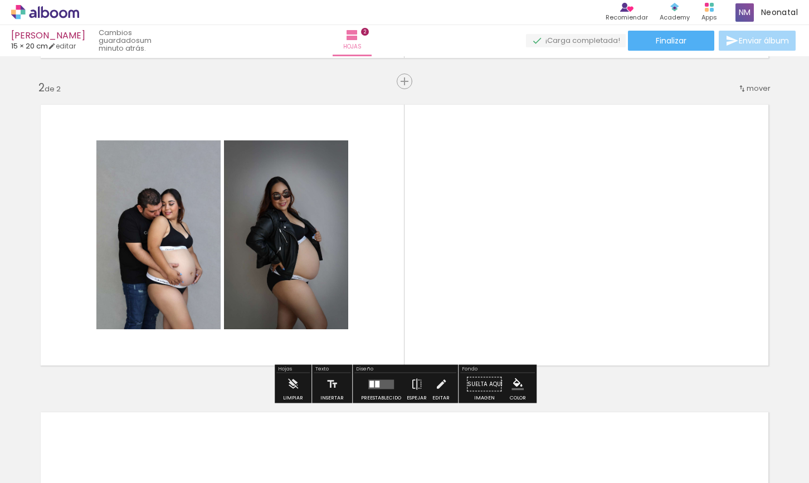
drag, startPoint x: 557, startPoint y: 456, endPoint x: 575, endPoint y: 335, distance: 122.7
click at [522, 221] on quentale-workspace at bounding box center [404, 241] width 809 height 483
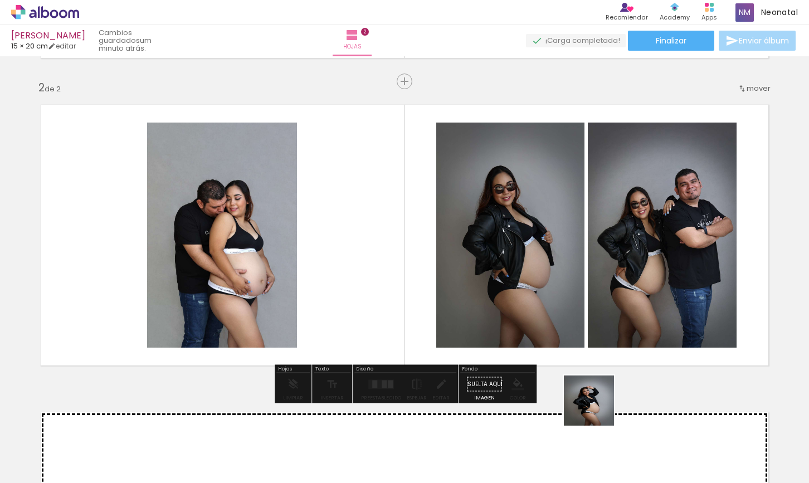
drag, startPoint x: 597, startPoint y: 409, endPoint x: 619, endPoint y: 350, distance: 62.8
click at [585, 295] on quentale-workspace at bounding box center [404, 241] width 809 height 483
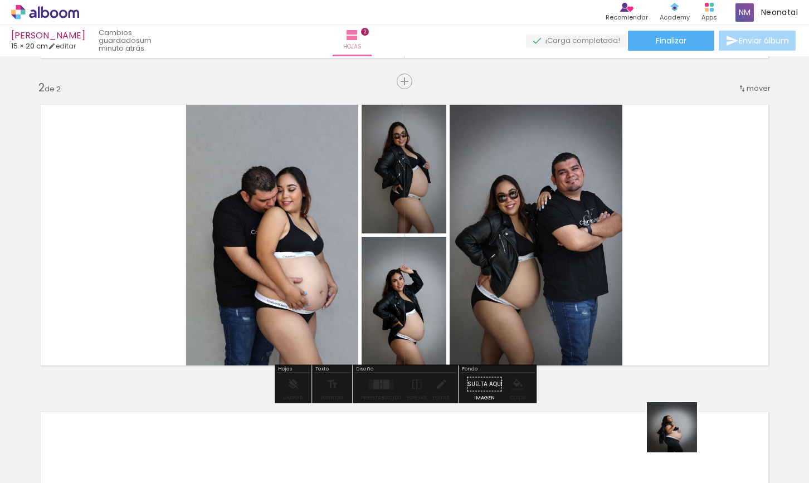
drag, startPoint x: 684, startPoint y: 449, endPoint x: 671, endPoint y: 330, distance: 120.0
click at [649, 256] on quentale-workspace at bounding box center [404, 241] width 809 height 483
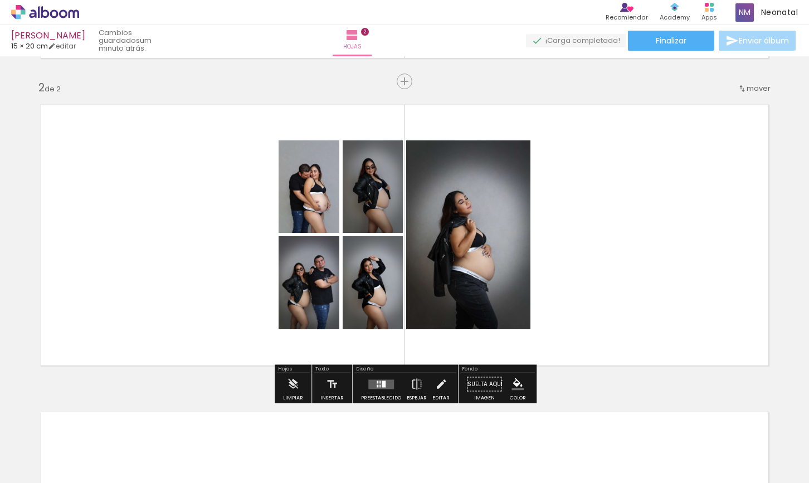
click at [80, 480] on iron-horizontal-list at bounding box center [68, 449] width 22 height 70
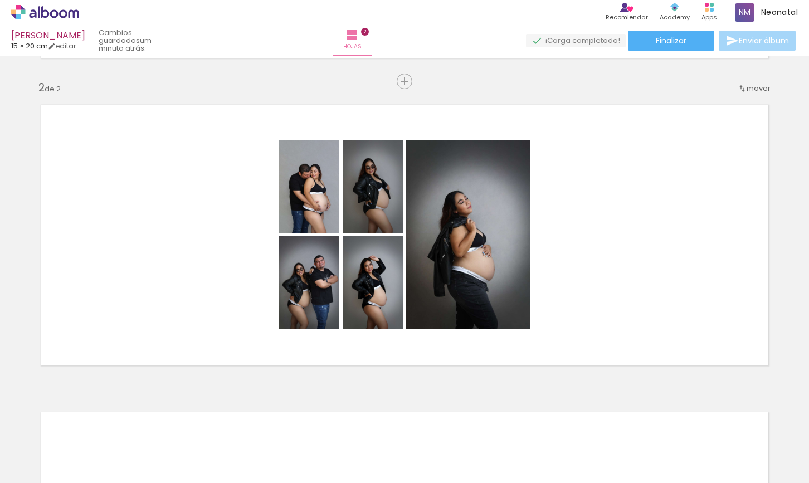
scroll to position [0, 647]
drag, startPoint x: 476, startPoint y: 456, endPoint x: 567, endPoint y: 344, distance: 144.2
click at [577, 252] on quentale-workspace at bounding box center [404, 241] width 809 height 483
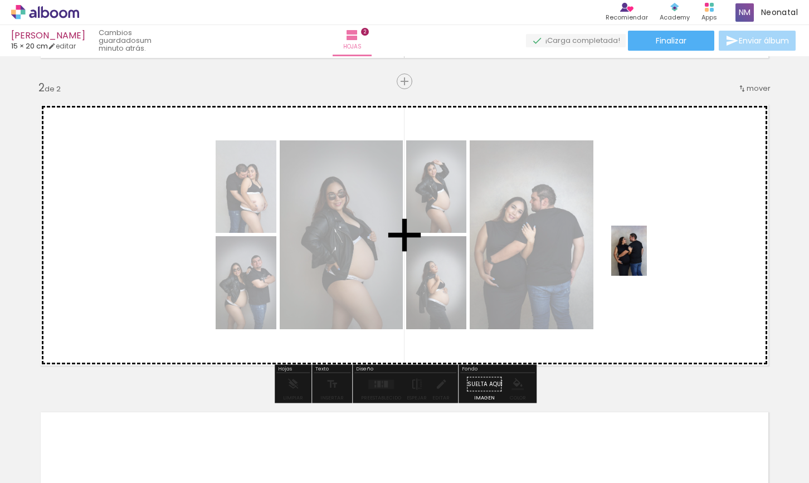
drag, startPoint x: 541, startPoint y: 448, endPoint x: 645, endPoint y: 259, distance: 215.0
click at [645, 259] on quentale-workspace at bounding box center [404, 241] width 809 height 483
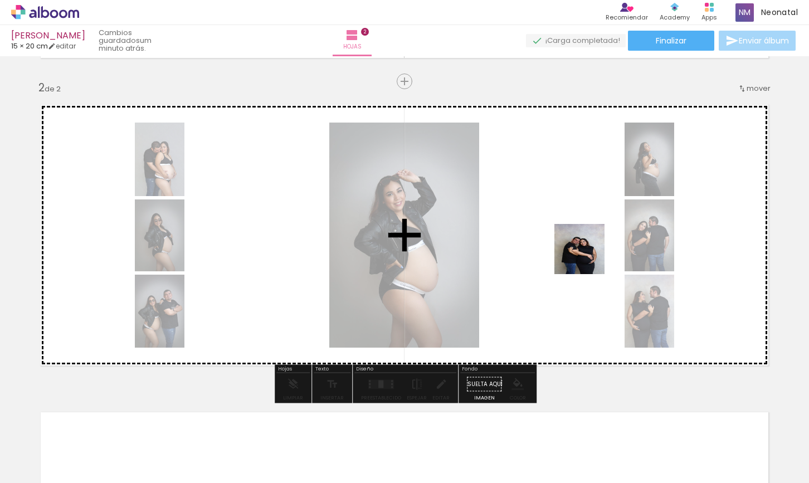
drag, startPoint x: 599, startPoint y: 424, endPoint x: 587, endPoint y: 254, distance: 169.8
click at [586, 252] on quentale-workspace at bounding box center [404, 241] width 809 height 483
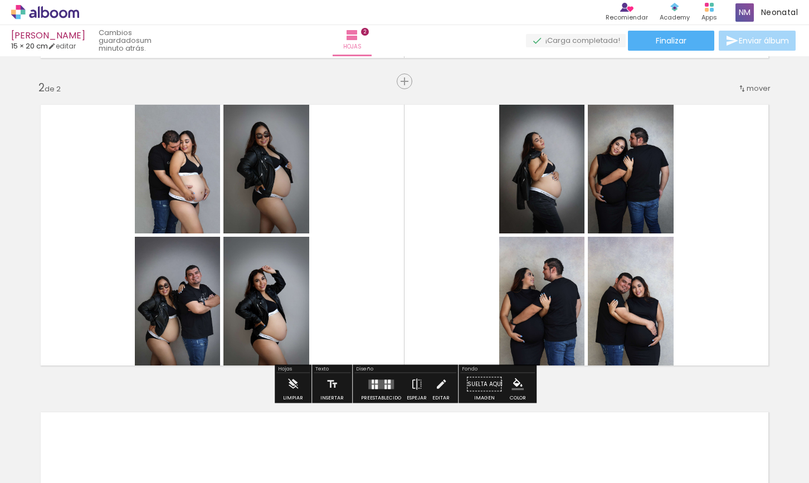
click at [382, 383] on quentale-layouter at bounding box center [381, 384] width 26 height 9
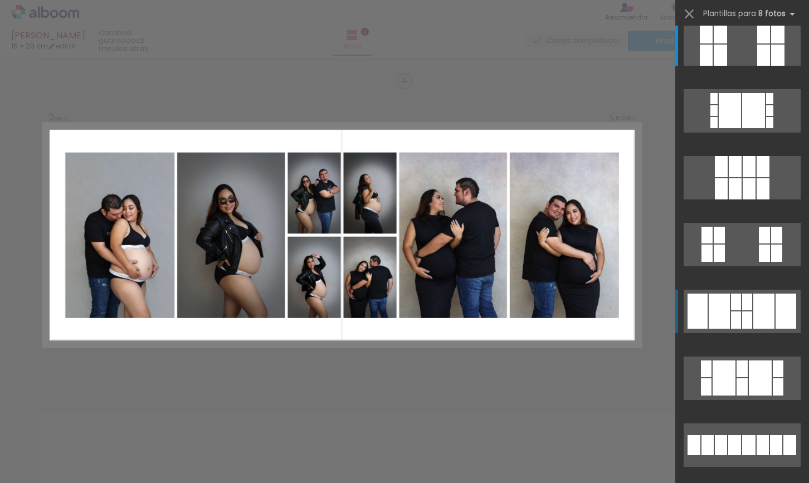
scroll to position [14, 0]
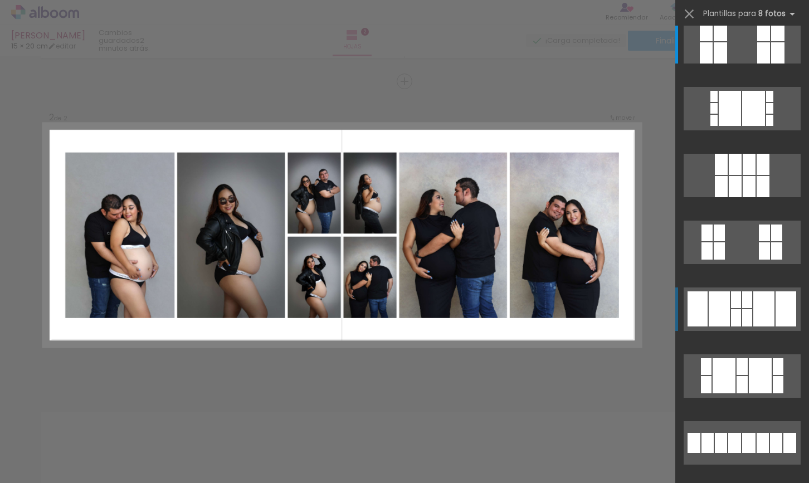
click at [746, 300] on div at bounding box center [747, 299] width 10 height 17
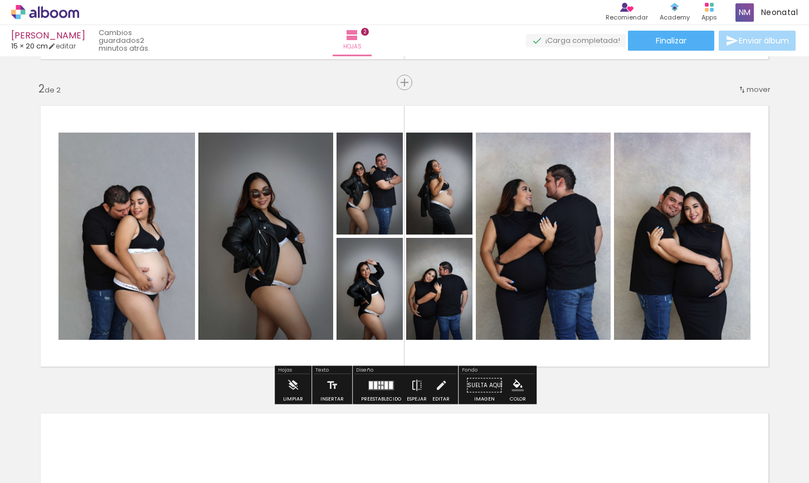
scroll to position [302, 0]
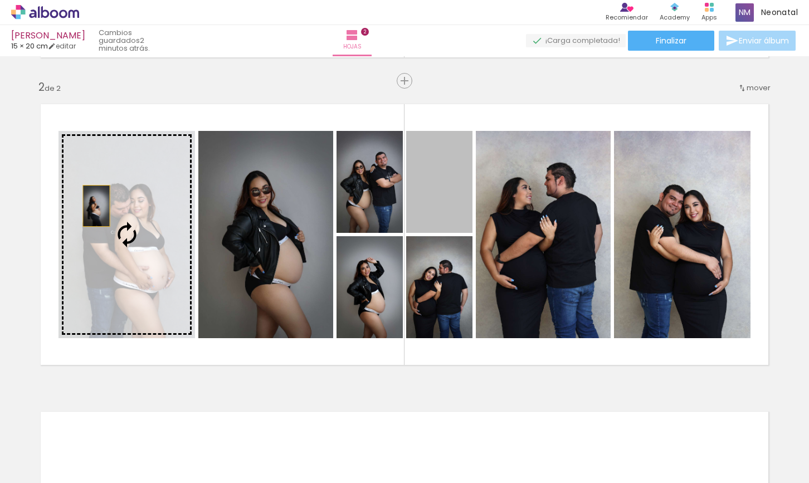
drag, startPoint x: 429, startPoint y: 207, endPoint x: 95, endPoint y: 206, distance: 333.3
click at [0, 0] on slot at bounding box center [0, 0] width 0 height 0
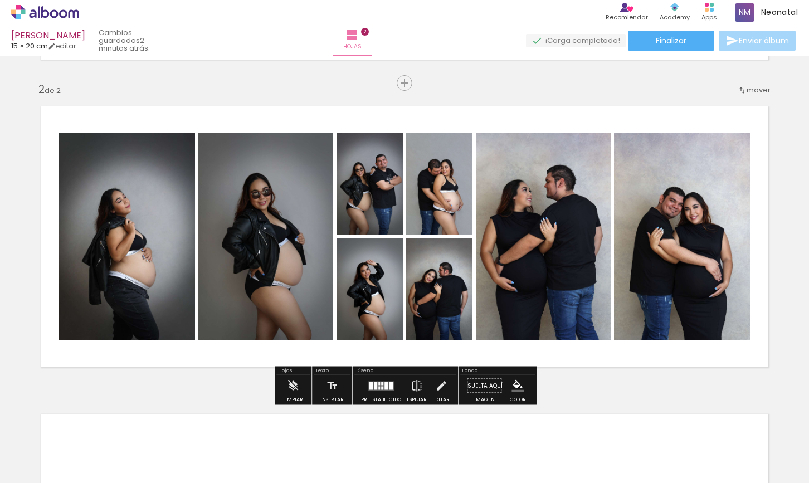
scroll to position [300, 0]
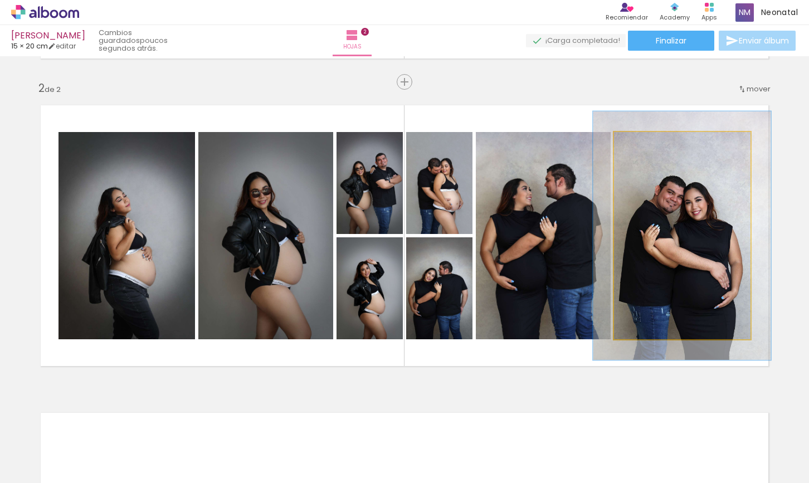
drag, startPoint x: 639, startPoint y: 141, endPoint x: 647, endPoint y: 141, distance: 7.8
click at [647, 141] on div at bounding box center [648, 144] width 10 height 10
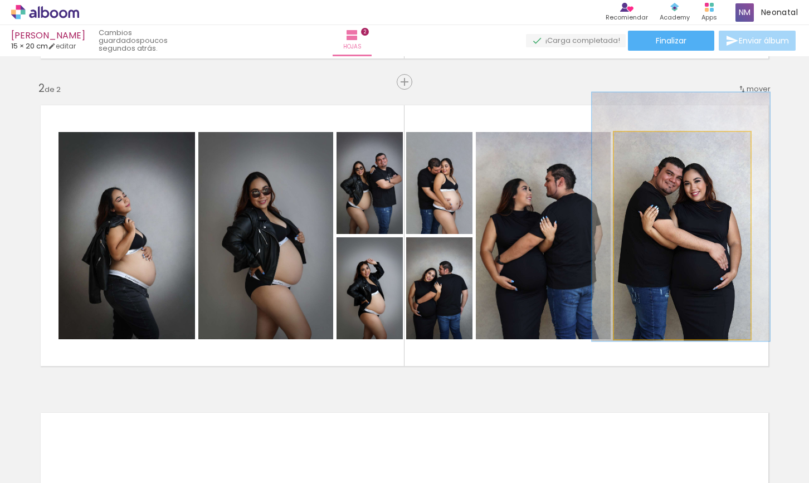
drag, startPoint x: 736, startPoint y: 286, endPoint x: 736, endPoint y: 270, distance: 16.7
click at [644, 143] on div at bounding box center [649, 144] width 10 height 10
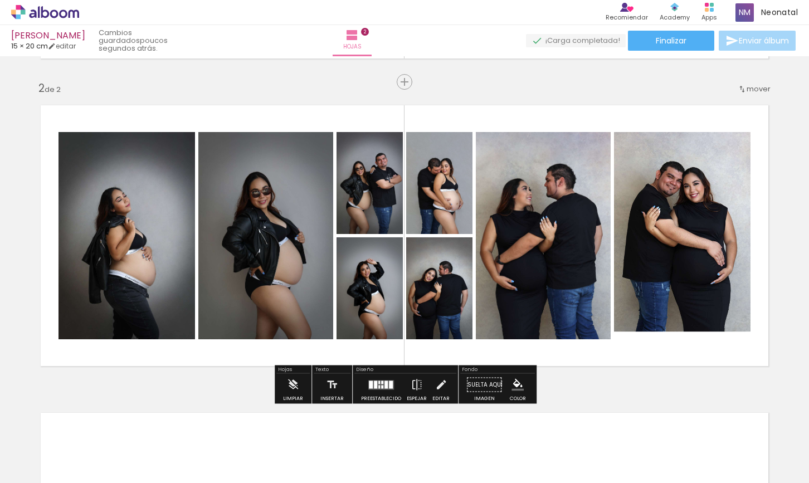
click at [551, 224] on quentale-photo at bounding box center [543, 235] width 135 height 207
click at [791, 250] on div "Insertar hoja 1 de 2 Insertar hoja 2 de 2" at bounding box center [404, 222] width 809 height 924
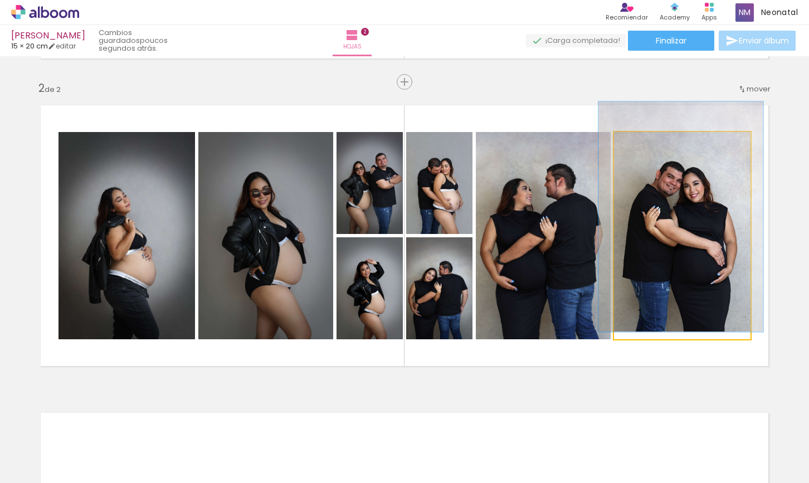
click at [653, 297] on quentale-photo at bounding box center [682, 235] width 137 height 207
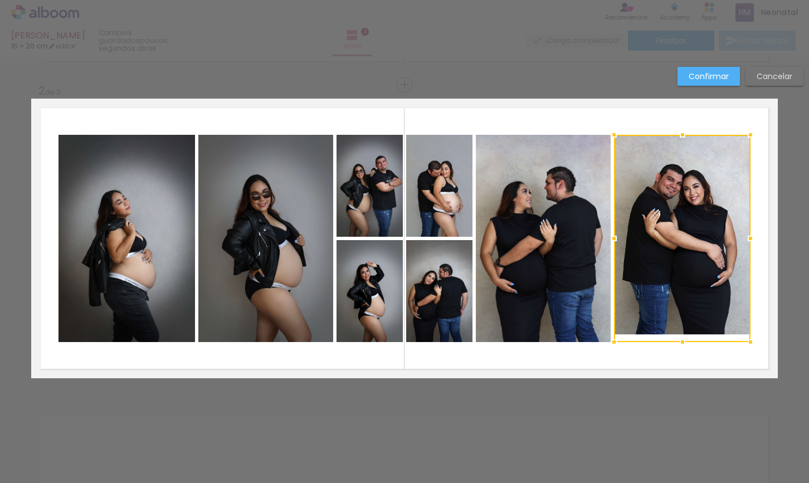
click at [673, 279] on div at bounding box center [682, 238] width 137 height 207
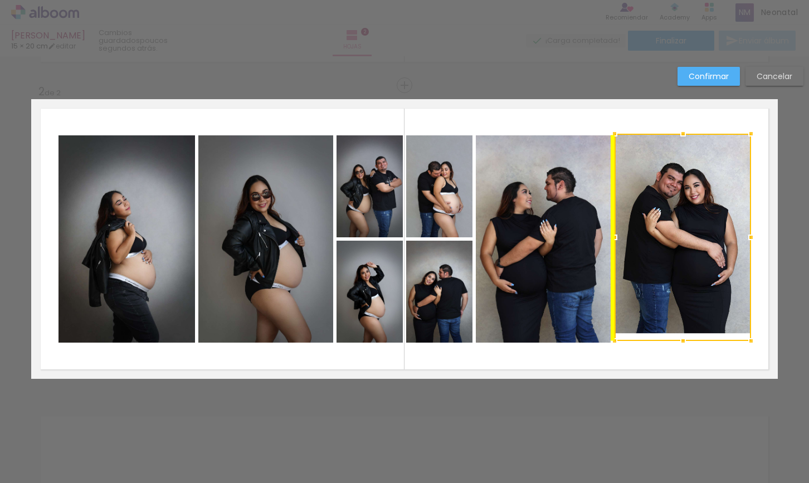
click at [688, 271] on div at bounding box center [683, 237] width 137 height 207
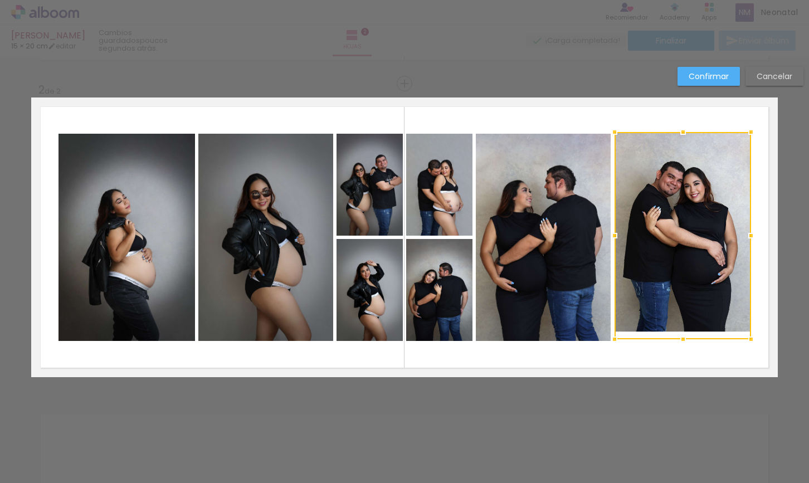
click at [0, 0] on slot "Confirmar" at bounding box center [0, 0] width 0 height 0
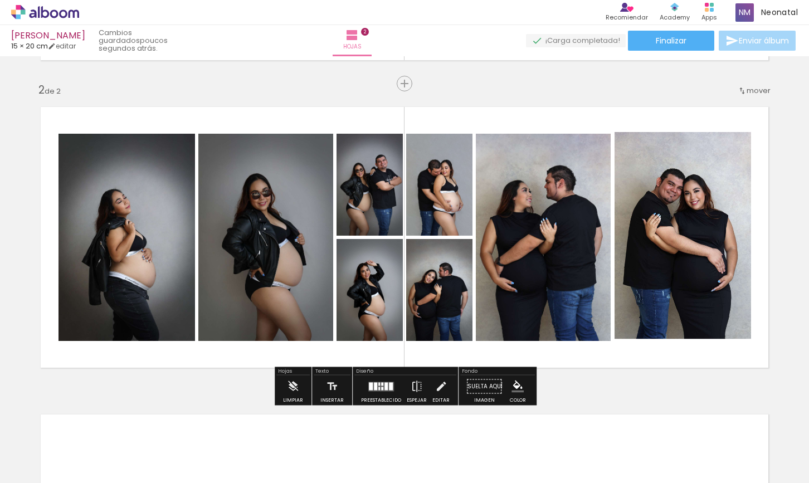
click at [682, 190] on quentale-photo at bounding box center [683, 235] width 137 height 207
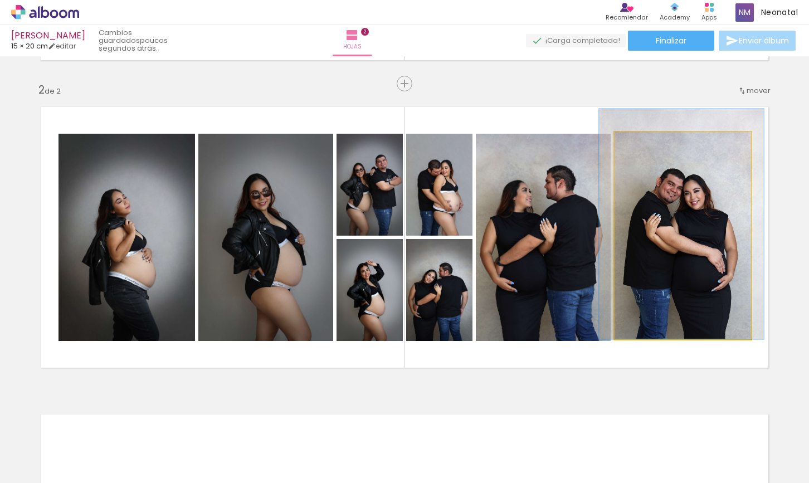
click at [682, 190] on quentale-photo at bounding box center [683, 235] width 137 height 207
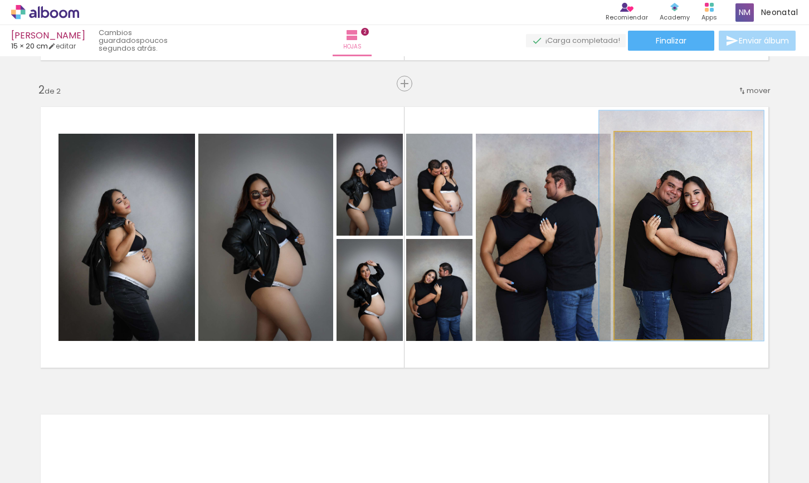
click at [681, 188] on quentale-photo at bounding box center [683, 235] width 137 height 207
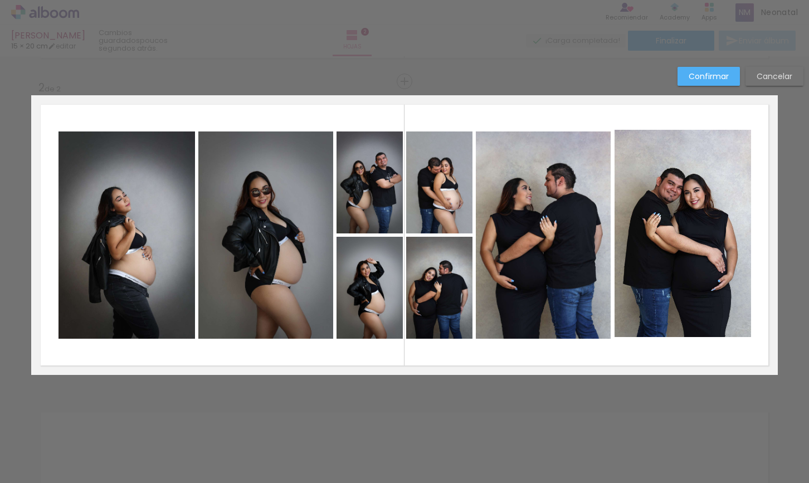
scroll to position [301, 0]
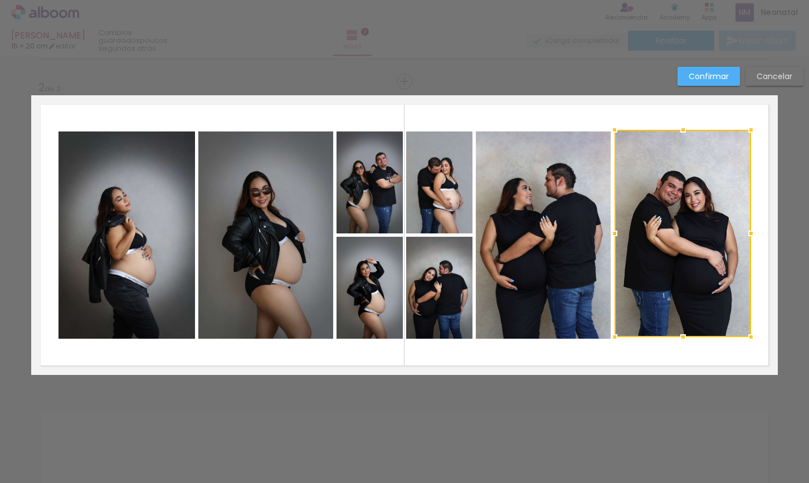
click at [678, 198] on div at bounding box center [683, 233] width 137 height 207
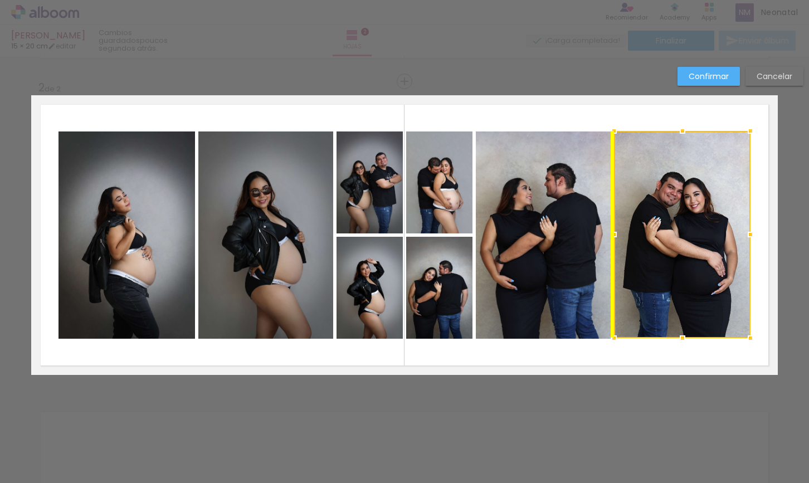
drag, startPoint x: 678, startPoint y: 198, endPoint x: 705, endPoint y: 197, distance: 26.8
click at [678, 199] on div at bounding box center [682, 234] width 137 height 207
click at [750, 193] on div at bounding box center [682, 234] width 137 height 207
click at [678, 169] on div at bounding box center [682, 234] width 137 height 207
click at [0, 0] on slot "Confirmar" at bounding box center [0, 0] width 0 height 0
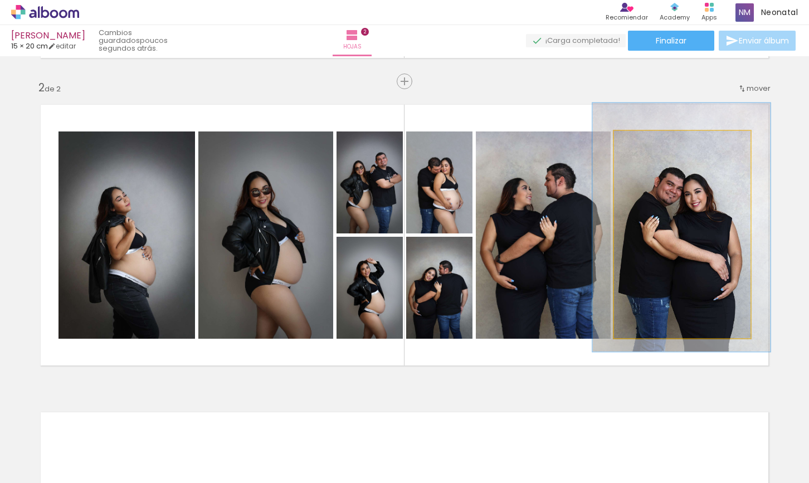
type paper-slider "120"
click at [649, 142] on div at bounding box center [649, 143] width 10 height 10
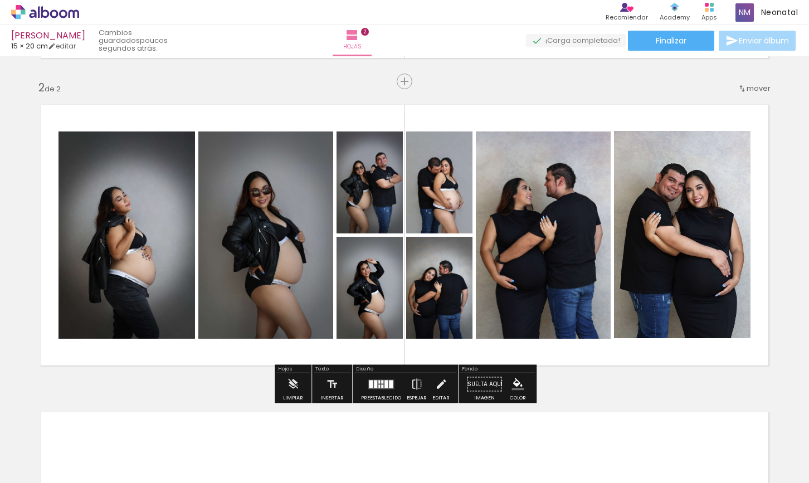
scroll to position [302, 0]
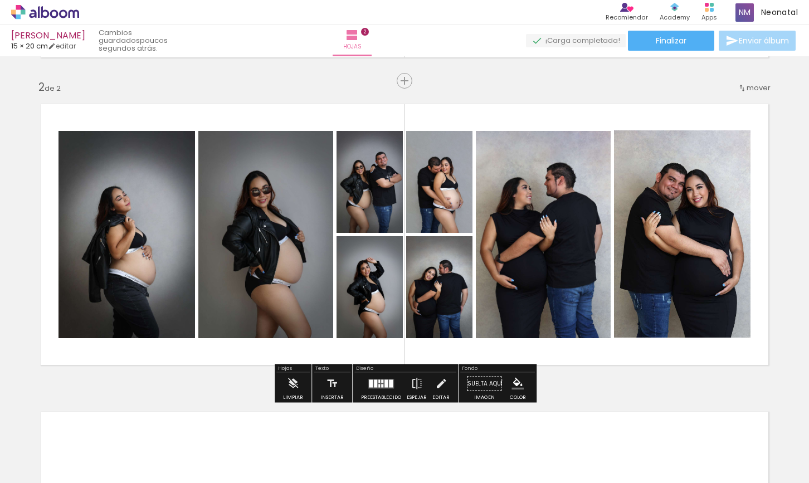
click at [786, 215] on div "Insertar hoja 1 de 2 Insertar hoja 2 de 2" at bounding box center [404, 221] width 809 height 924
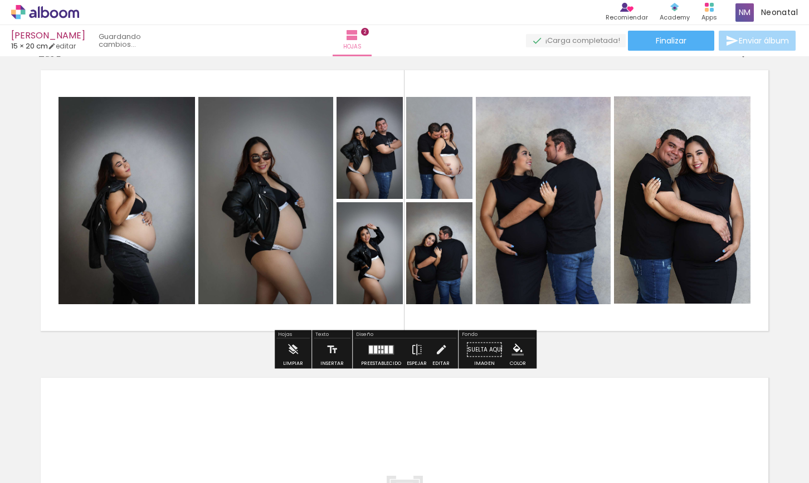
scroll to position [336, 0]
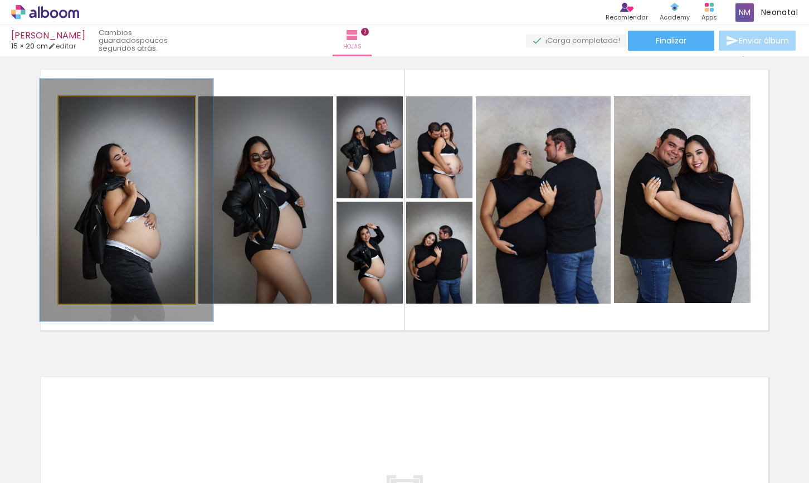
drag, startPoint x: 84, startPoint y: 109, endPoint x: 90, endPoint y: 109, distance: 6.7
type paper-slider "117"
click at [90, 109] on div at bounding box center [91, 108] width 10 height 10
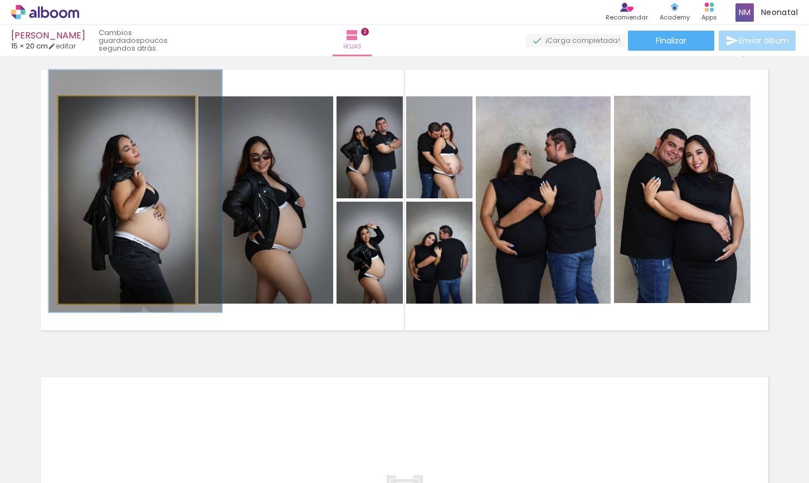
drag, startPoint x: 161, startPoint y: 215, endPoint x: 169, endPoint y: 206, distance: 11.8
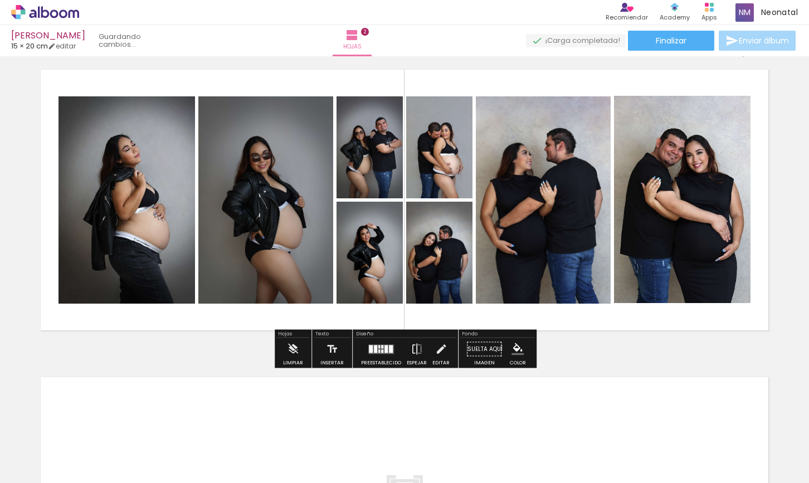
click at [263, 211] on quentale-photo at bounding box center [265, 199] width 135 height 207
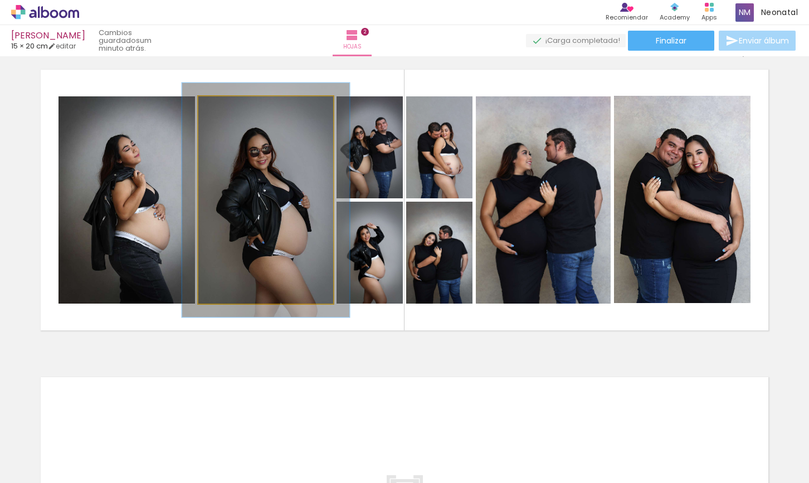
drag, startPoint x: 225, startPoint y: 106, endPoint x: 267, endPoint y: 143, distance: 55.3
type paper-slider "113"
click at [230, 106] on div at bounding box center [230, 108] width 10 height 10
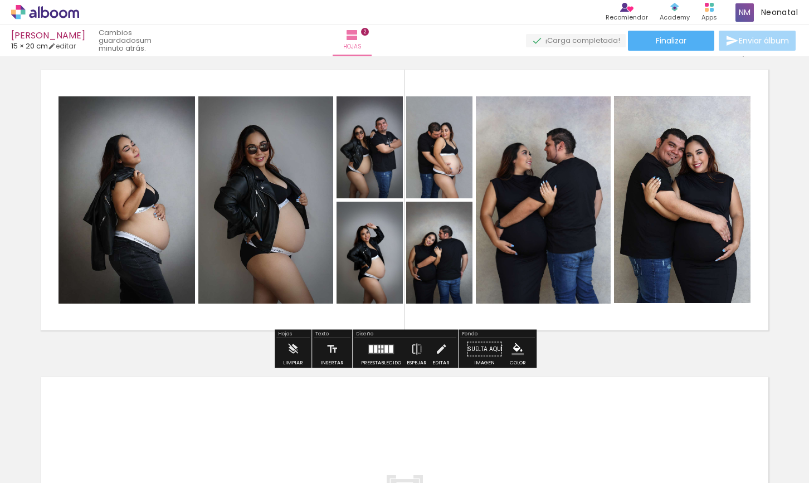
click at [112, 218] on quentale-photo at bounding box center [127, 199] width 137 height 207
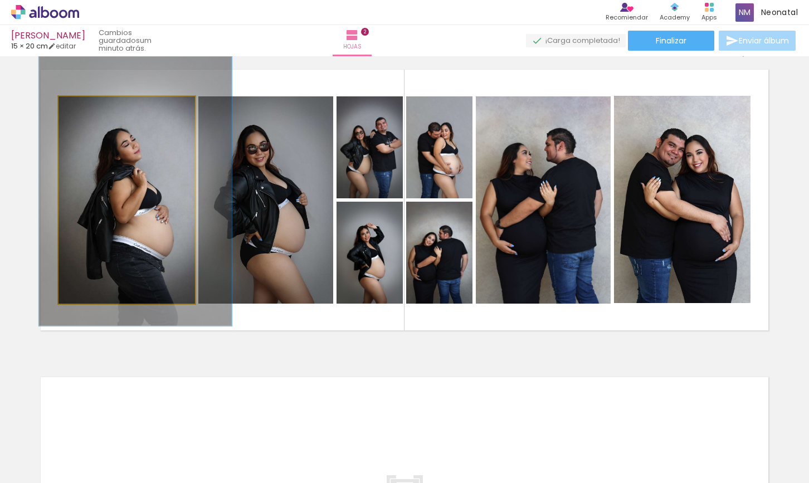
drag, startPoint x: 90, startPoint y: 108, endPoint x: 96, endPoint y: 108, distance: 5.6
type paper-slider "130"
click at [96, 108] on div at bounding box center [98, 108] width 10 height 10
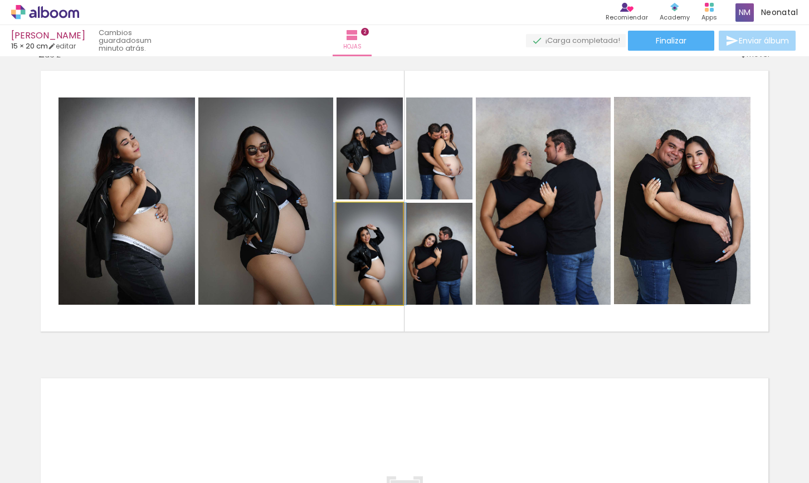
scroll to position [334, 0]
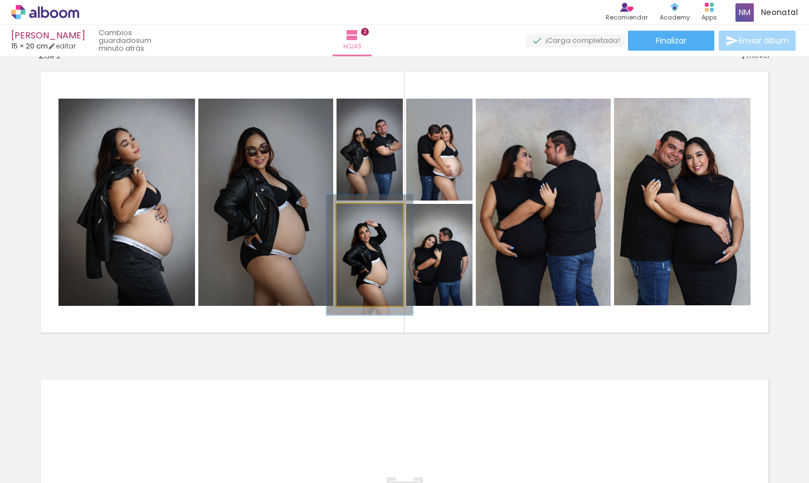
type paper-slider "118"
click at [365, 213] on div at bounding box center [365, 216] width 18 height 18
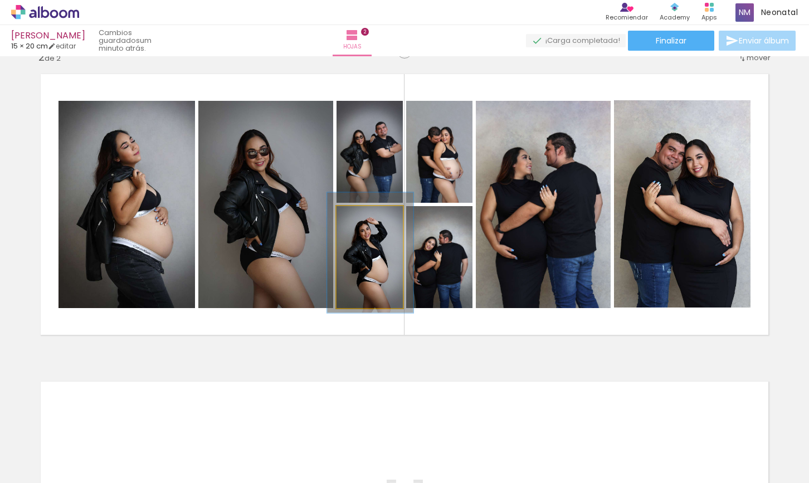
scroll to position [331, 0]
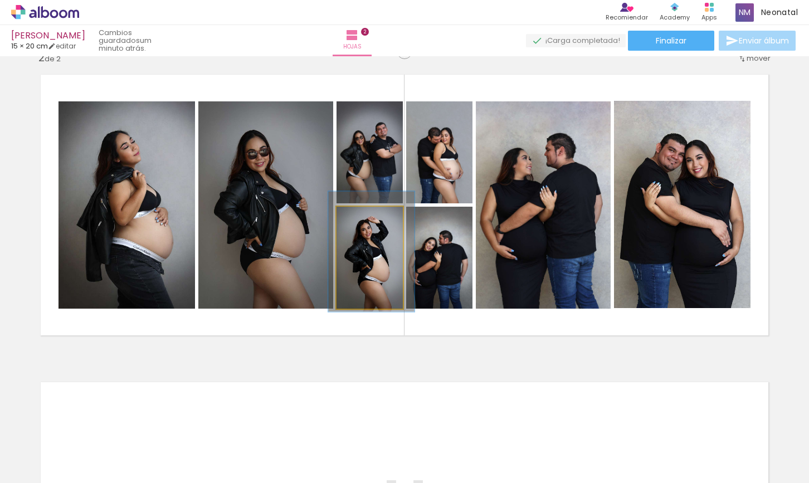
drag, startPoint x: 366, startPoint y: 271, endPoint x: 368, endPoint y: 265, distance: 6.4
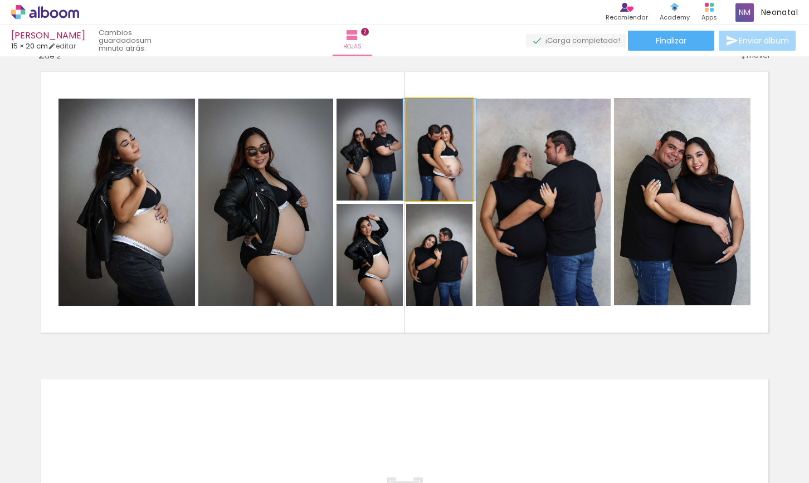
click at [435, 166] on quentale-photo at bounding box center [439, 150] width 66 height 102
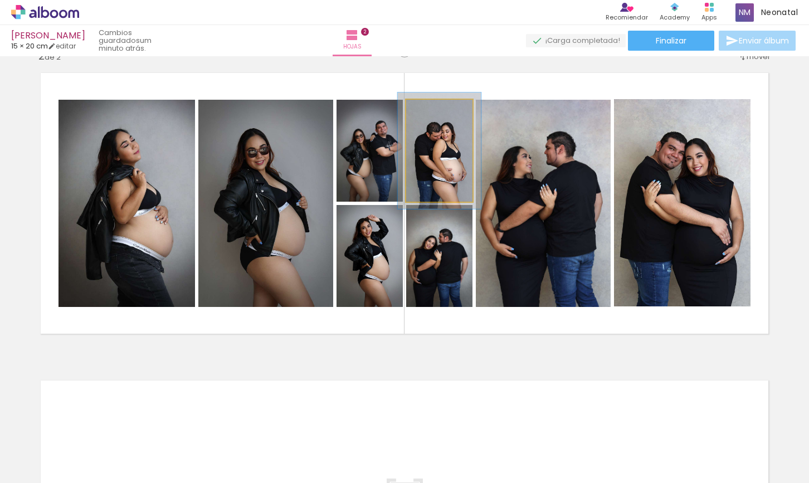
type paper-slider "114"
click at [436, 108] on div at bounding box center [434, 112] width 18 height 18
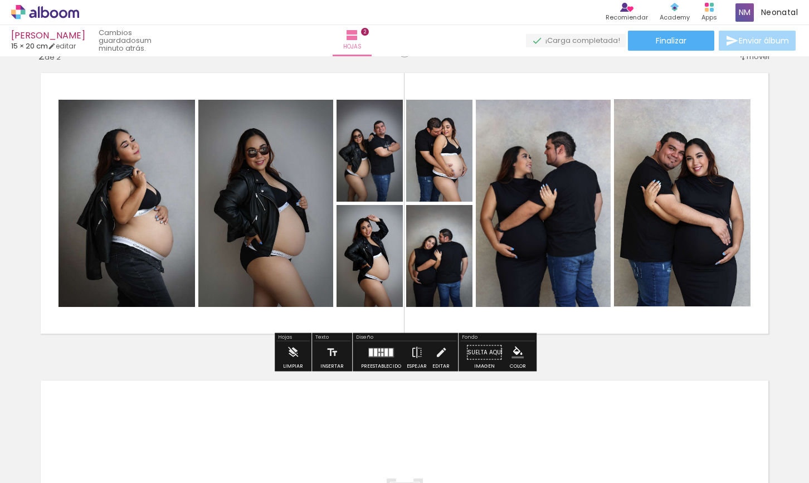
click at [448, 260] on quentale-photo at bounding box center [439, 256] width 66 height 102
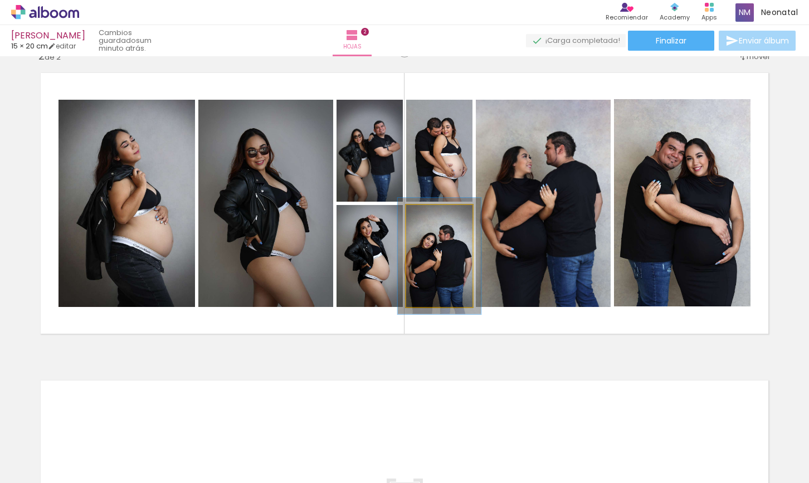
drag, startPoint x: 430, startPoint y: 216, endPoint x: 438, endPoint y: 241, distance: 27.0
type paper-slider "114"
click at [433, 215] on div at bounding box center [434, 217] width 10 height 10
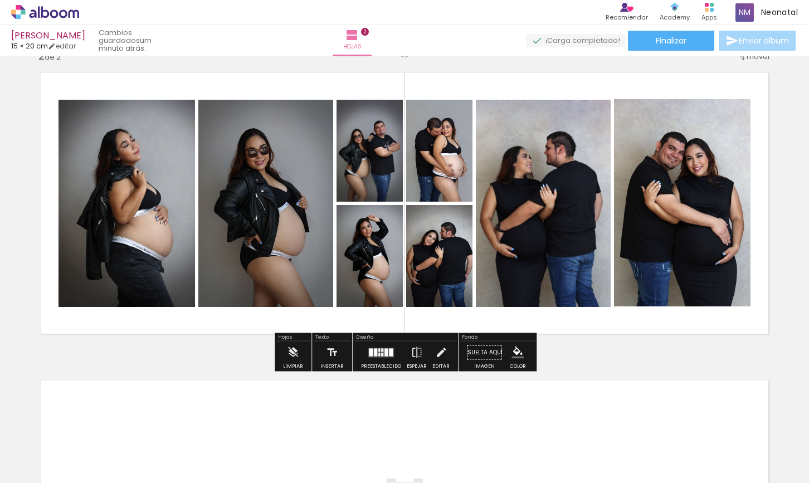
click at [597, 282] on quentale-photo at bounding box center [543, 203] width 135 height 207
click at [594, 320] on quentale-layouter at bounding box center [404, 204] width 747 height 280
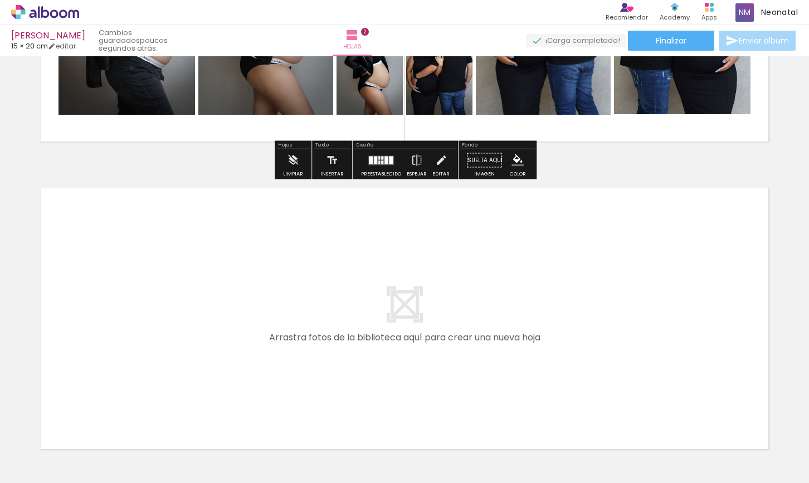
scroll to position [538, 0]
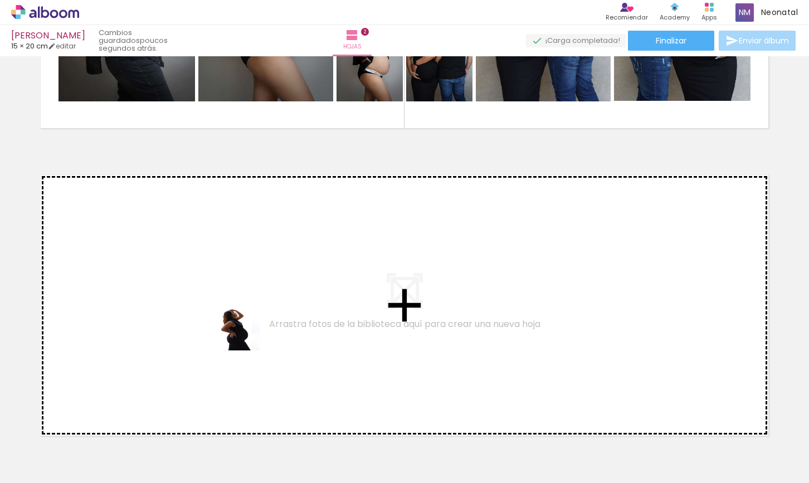
drag, startPoint x: 289, startPoint y: 459, endPoint x: 232, endPoint y: 318, distance: 151.5
click at [232, 318] on quentale-workspace at bounding box center [404, 241] width 809 height 483
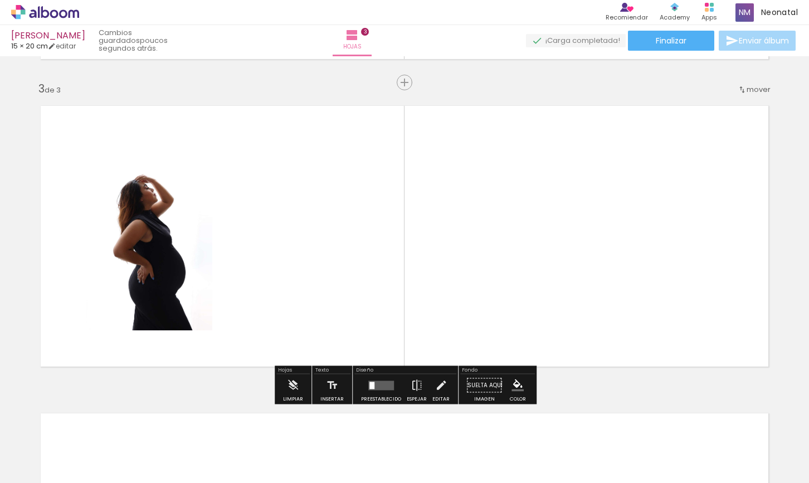
scroll to position [609, 0]
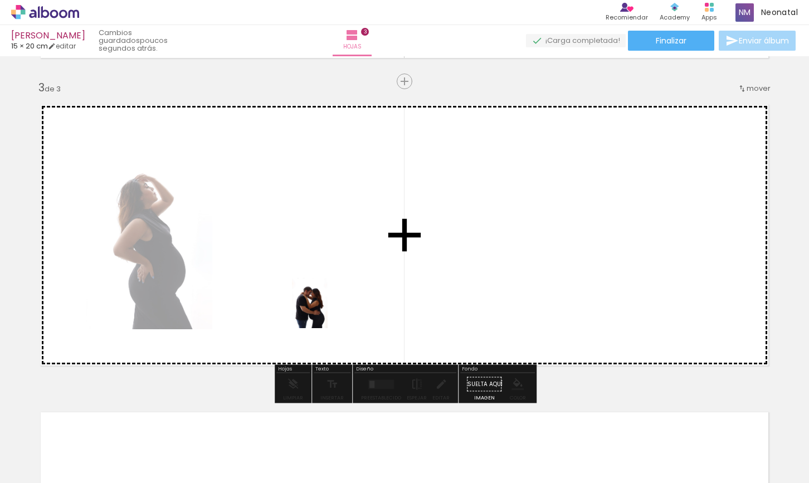
click at [309, 268] on quentale-workspace at bounding box center [404, 241] width 809 height 483
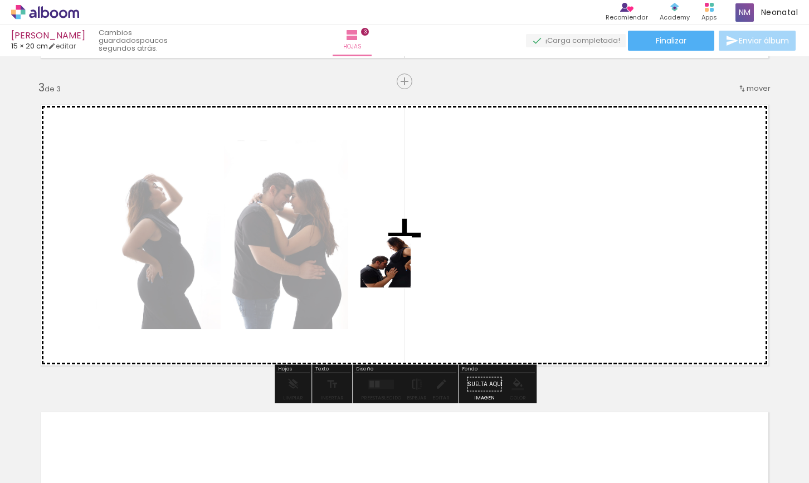
drag, startPoint x: 408, startPoint y: 422, endPoint x: 402, endPoint y: 223, distance: 199.0
click at [402, 223] on quentale-workspace at bounding box center [404, 241] width 809 height 483
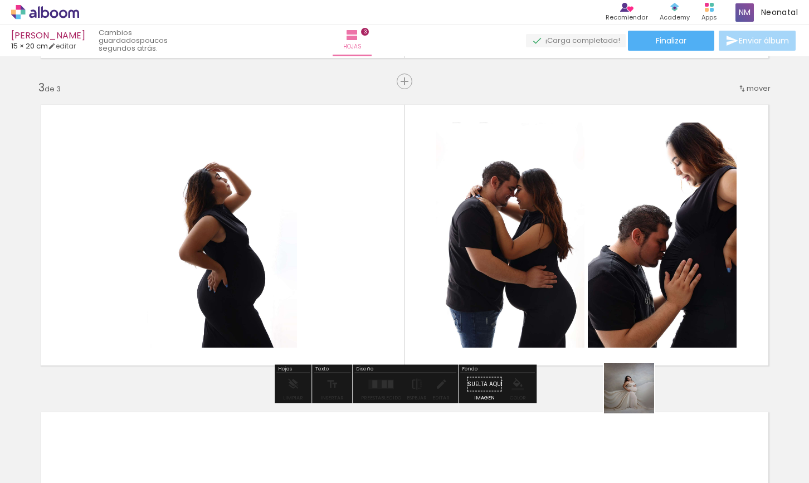
drag, startPoint x: 658, startPoint y: 453, endPoint x: 664, endPoint y: 329, distance: 123.3
click at [629, 266] on quentale-workspace at bounding box center [404, 241] width 809 height 483
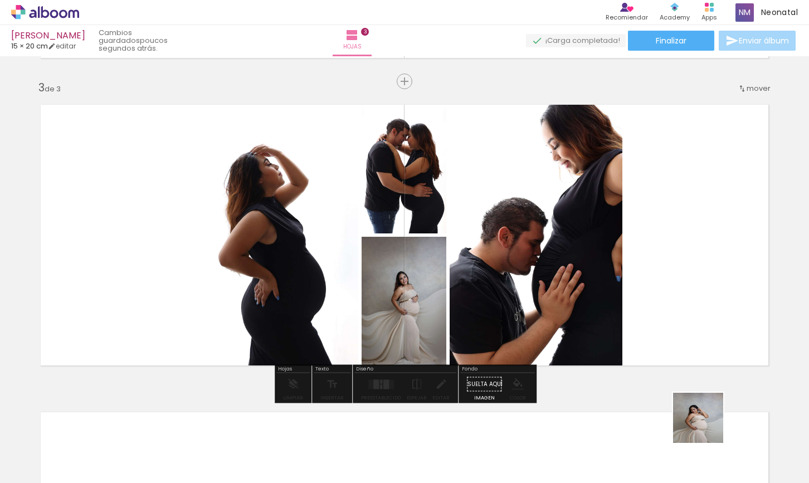
drag, startPoint x: 709, startPoint y: 441, endPoint x: 669, endPoint y: 324, distance: 123.4
click at [621, 259] on quentale-workspace at bounding box center [404, 241] width 809 height 483
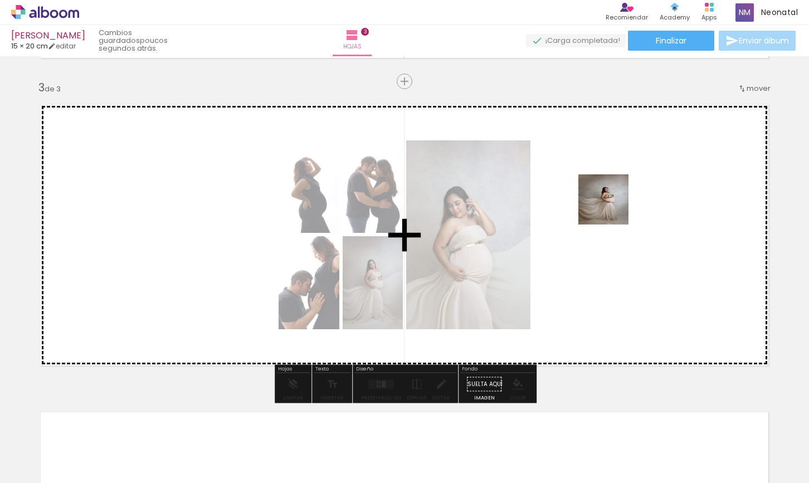
drag, startPoint x: 782, startPoint y: 443, endPoint x: 611, endPoint y: 207, distance: 291.3
click at [611, 207] on quentale-workspace at bounding box center [404, 241] width 809 height 483
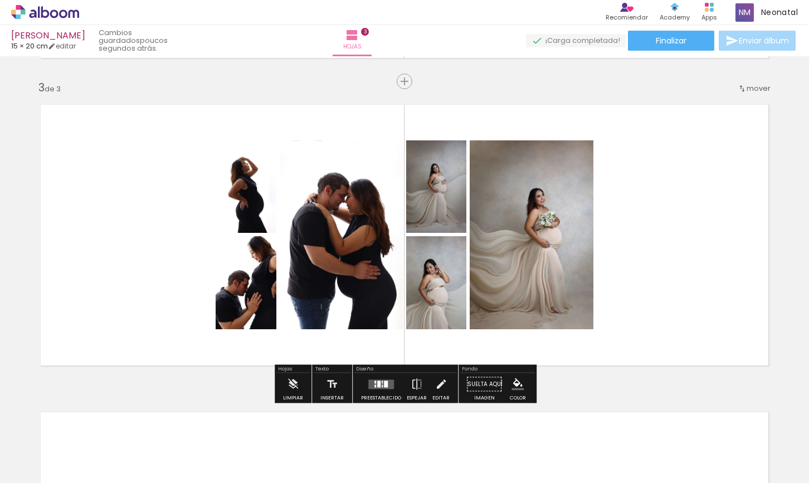
click at [380, 387] on quentale-layouter at bounding box center [381, 384] width 26 height 9
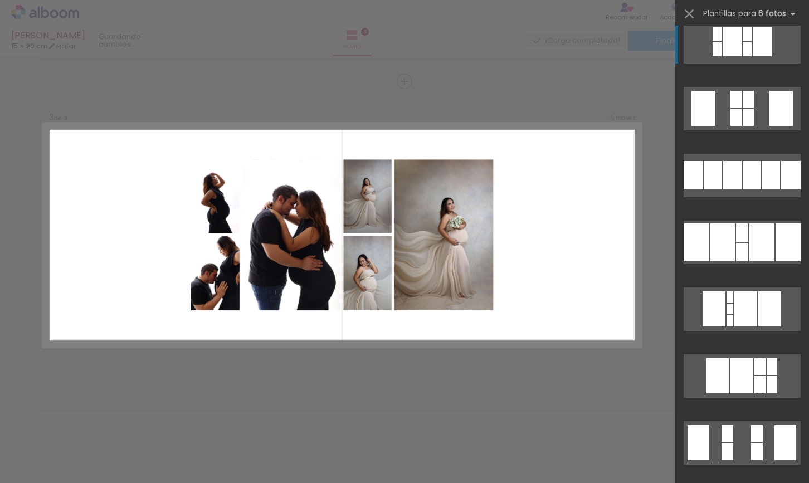
scroll to position [0, 0]
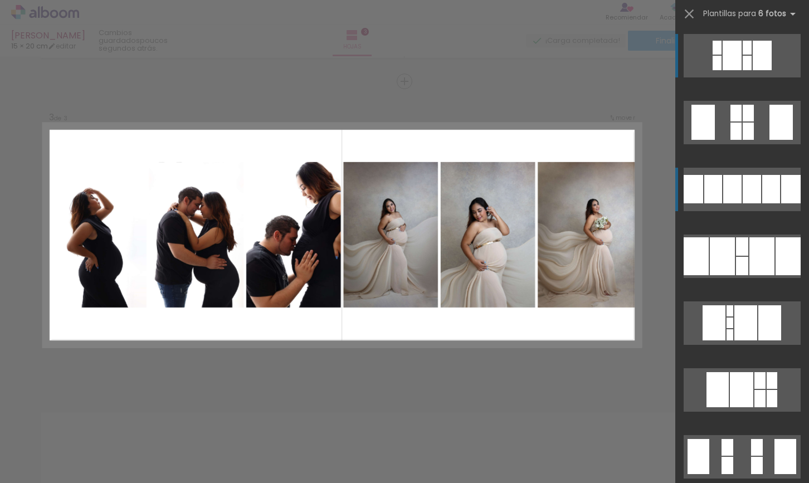
click at [740, 190] on div at bounding box center [732, 189] width 18 height 28
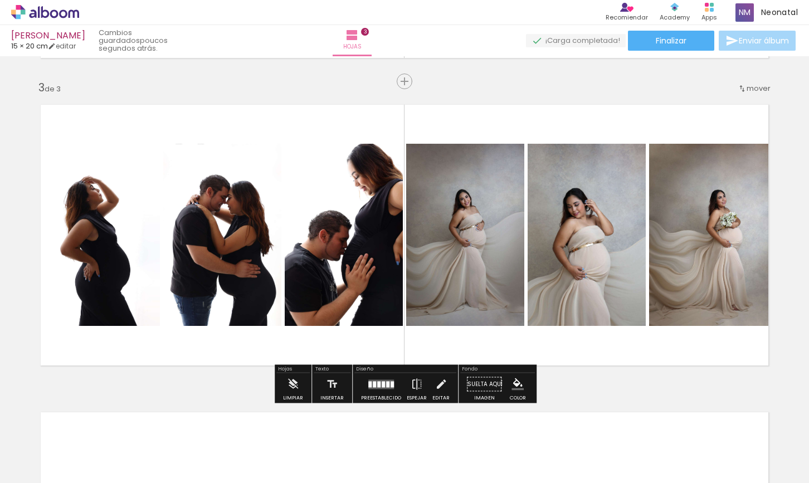
click at [80, 480] on iron-horizontal-list at bounding box center [68, 449] width 22 height 70
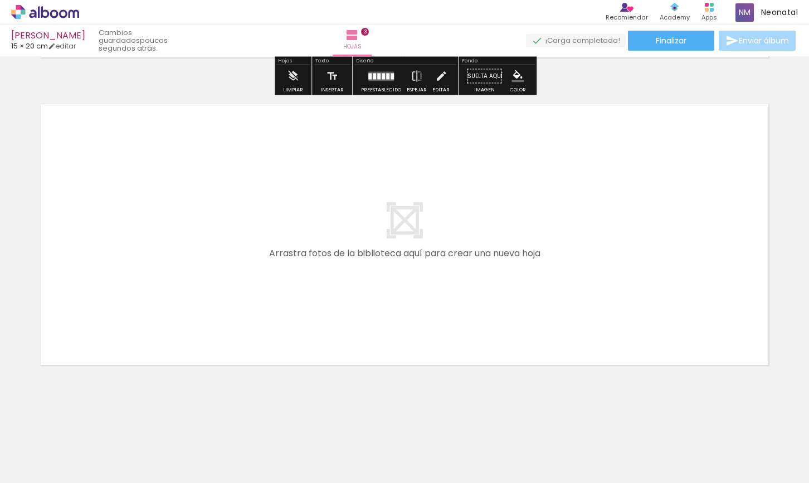
scroll to position [0, 1226]
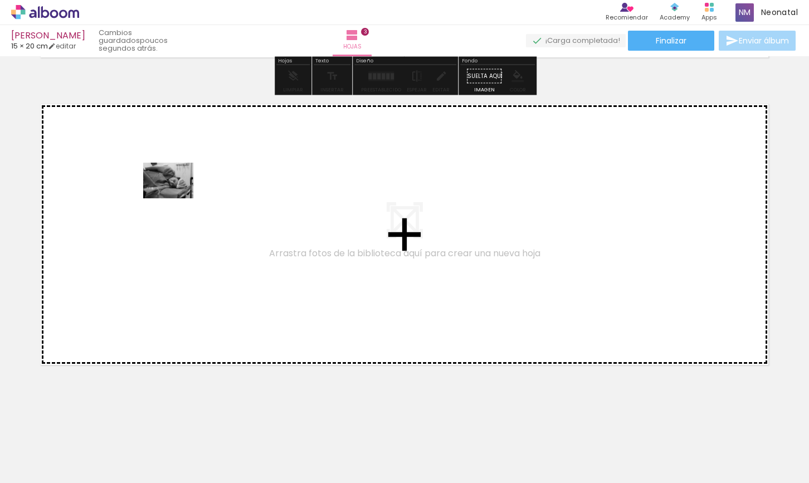
click at [177, 196] on quentale-workspace at bounding box center [404, 241] width 809 height 483
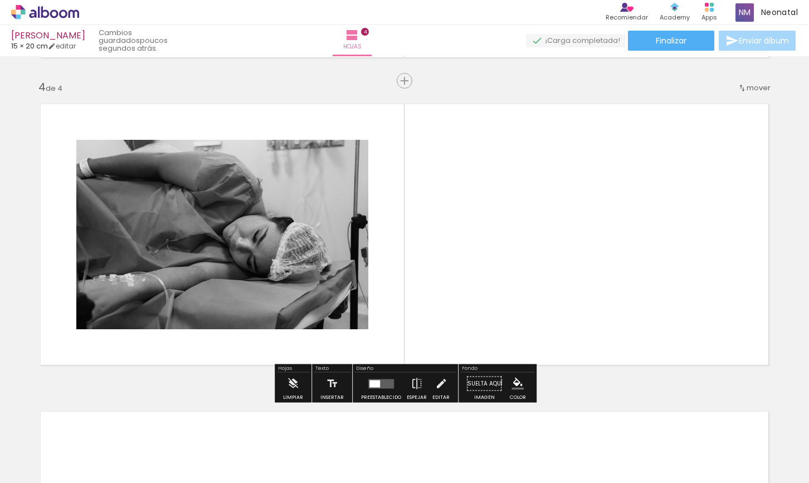
scroll to position [916, 0]
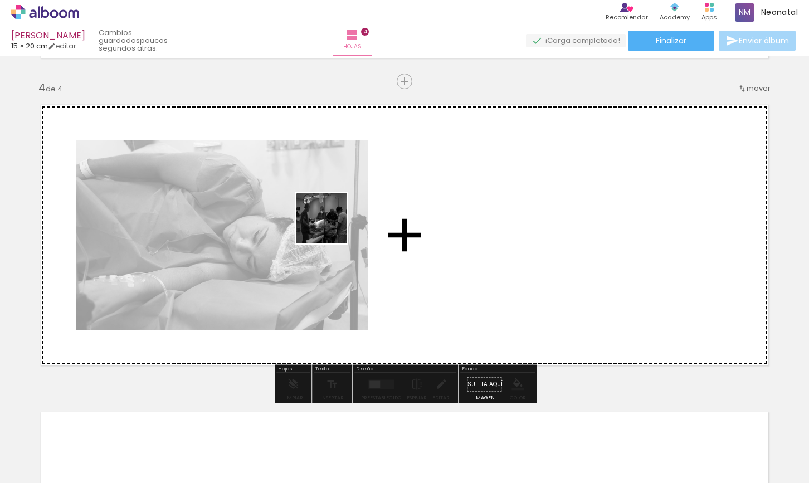
drag, startPoint x: 324, startPoint y: 444, endPoint x: 336, endPoint y: 227, distance: 217.1
click at [330, 225] on quentale-workspace at bounding box center [404, 241] width 809 height 483
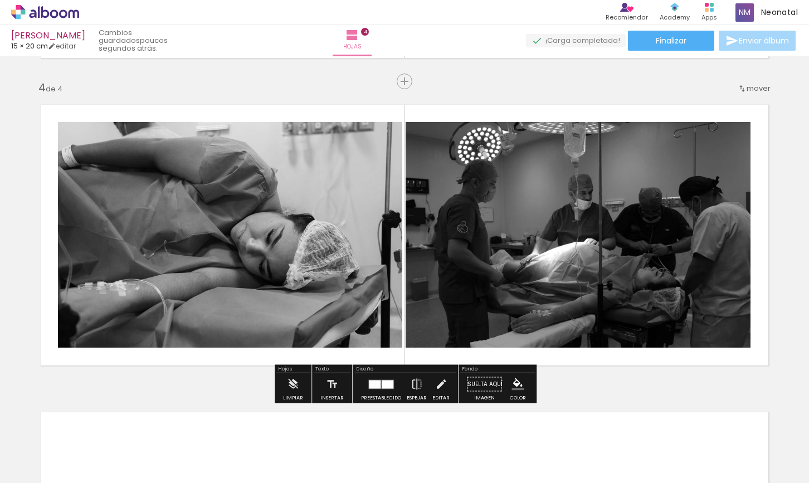
scroll to position [915, 0]
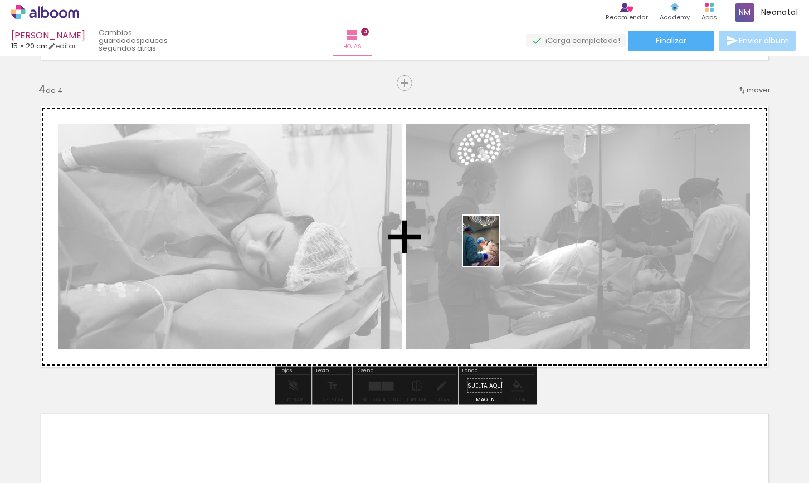
drag, startPoint x: 388, startPoint y: 451, endPoint x: 498, endPoint y: 276, distance: 206.9
click at [498, 248] on quentale-workspace at bounding box center [404, 241] width 809 height 483
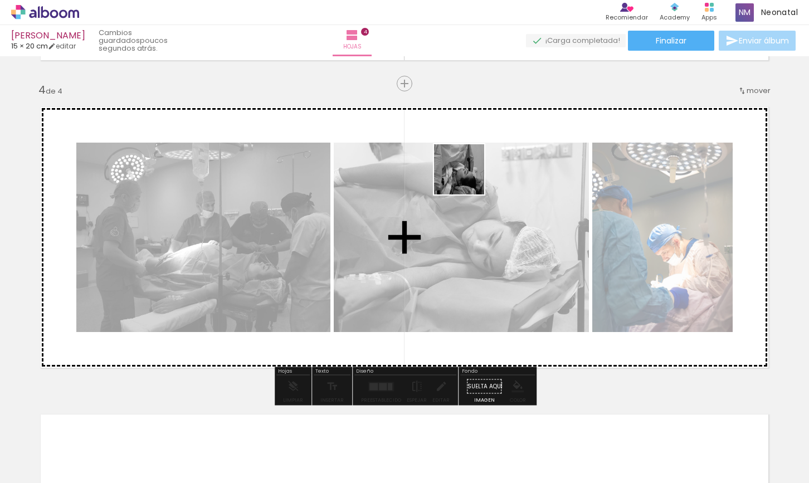
drag, startPoint x: 459, startPoint y: 450, endPoint x: 468, endPoint y: 167, distance: 282.7
click at [468, 167] on quentale-workspace at bounding box center [404, 241] width 809 height 483
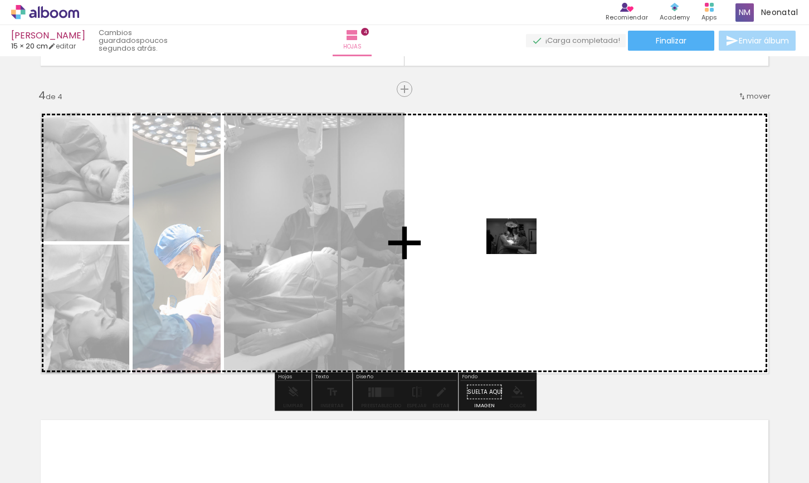
drag, startPoint x: 521, startPoint y: 446, endPoint x: 520, endPoint y: 252, distance: 194.5
click at [520, 252] on quentale-workspace at bounding box center [404, 241] width 809 height 483
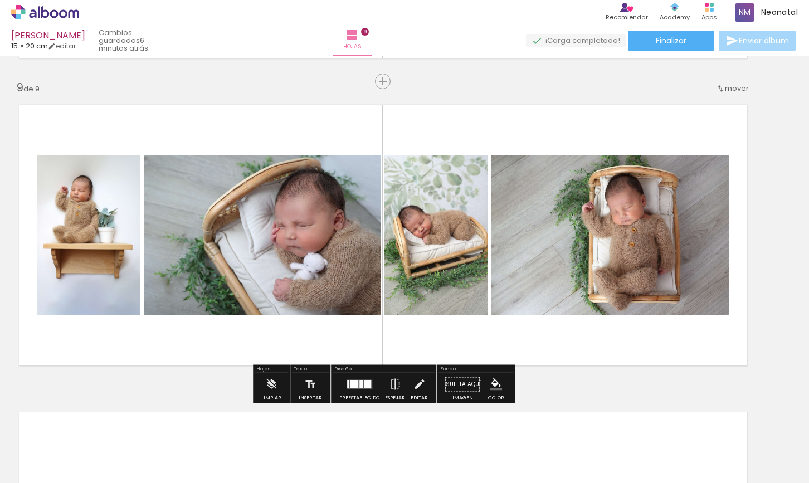
scroll to position [0, 3967]
